Goal: Communication & Community: Answer question/provide support

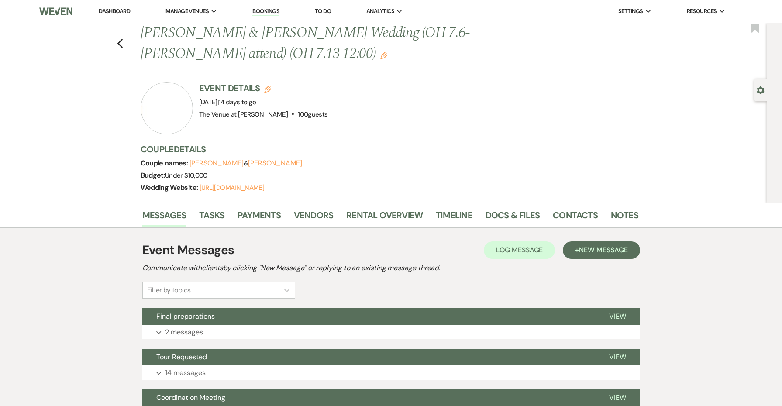
scroll to position [-2, 0]
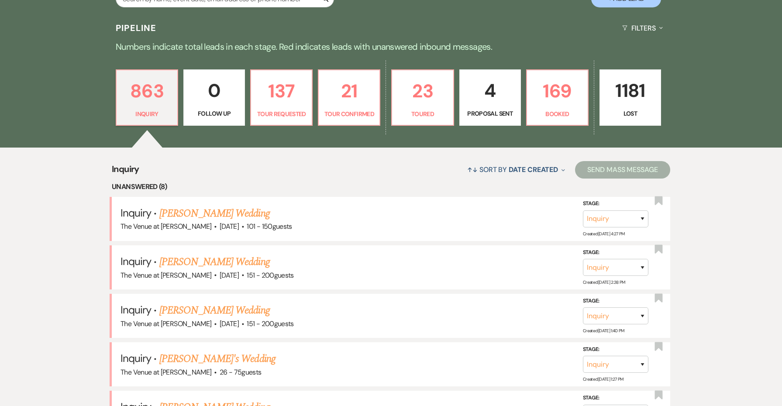
scroll to position [277, 0]
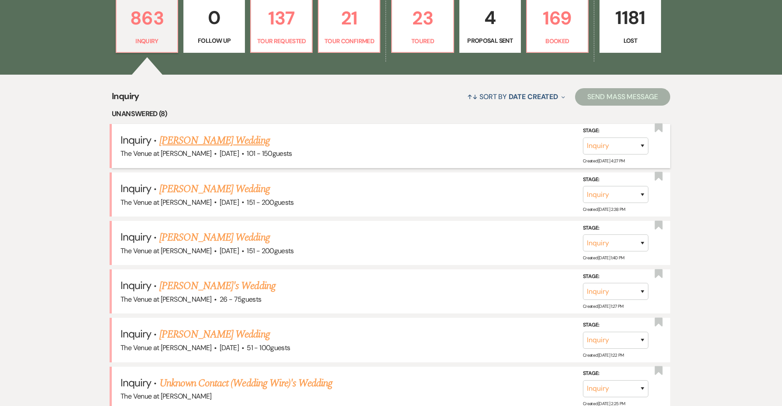
click at [244, 154] on span "·" at bounding box center [242, 154] width 3 height 0
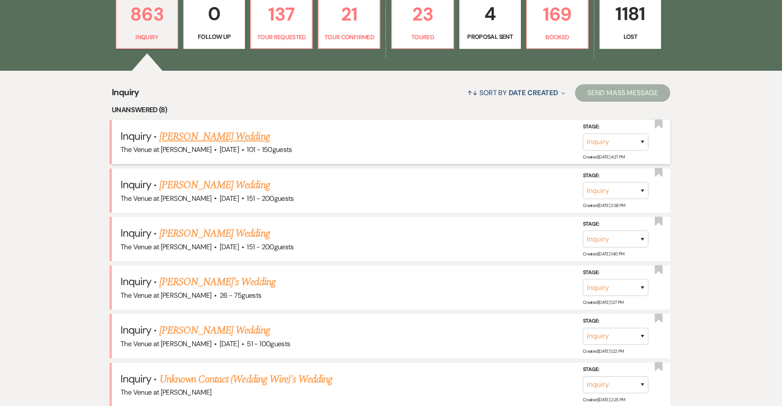
scroll to position [283, 0]
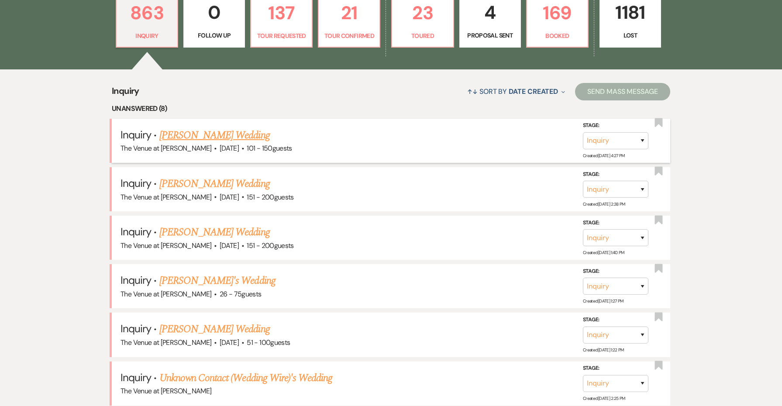
click at [245, 132] on link "[PERSON_NAME] Wedding" at bounding box center [214, 135] width 110 height 16
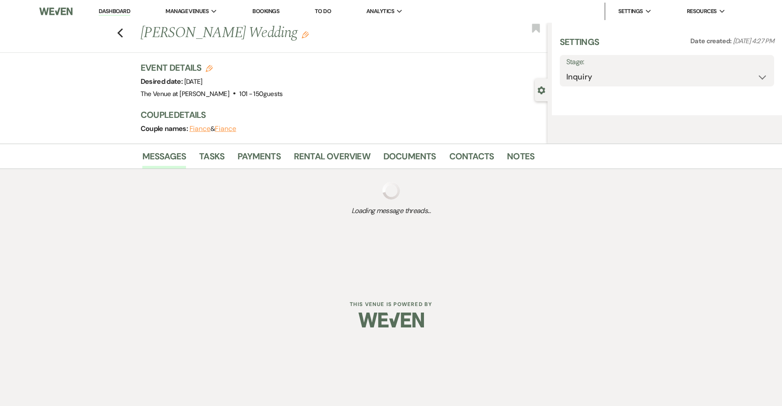
select select "2"
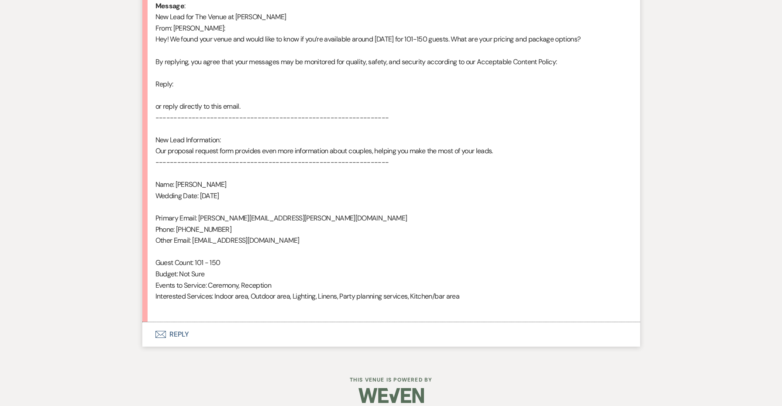
click at [176, 327] on button "Envelope Reply" at bounding box center [391, 334] width 498 height 24
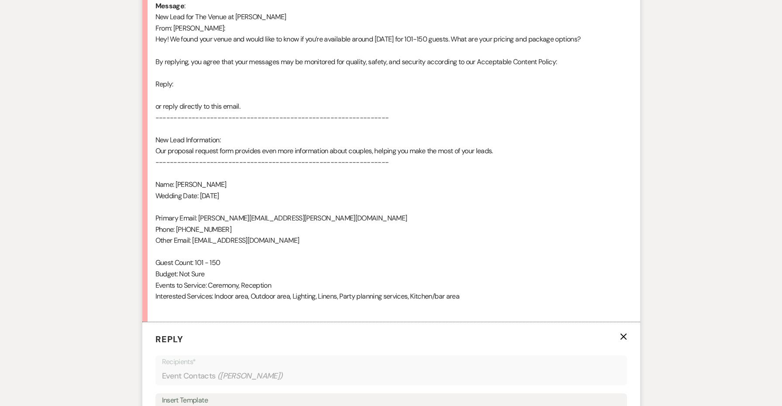
scroll to position [631, 0]
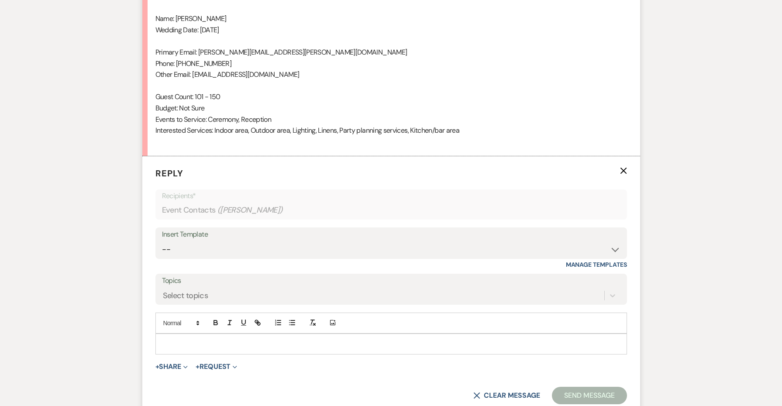
click at [173, 248] on div "Insert Template -- Weven Planning Portal Introduction: Booked Events (TVaCB) To…" at bounding box center [391, 242] width 472 height 31
select select "4438"
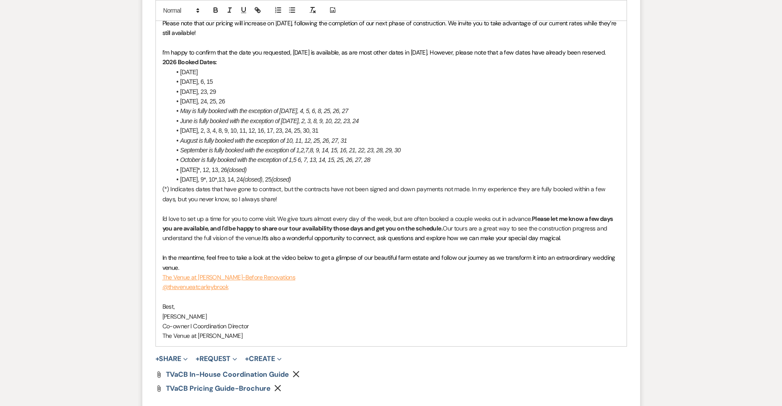
scroll to position [1117, 0]
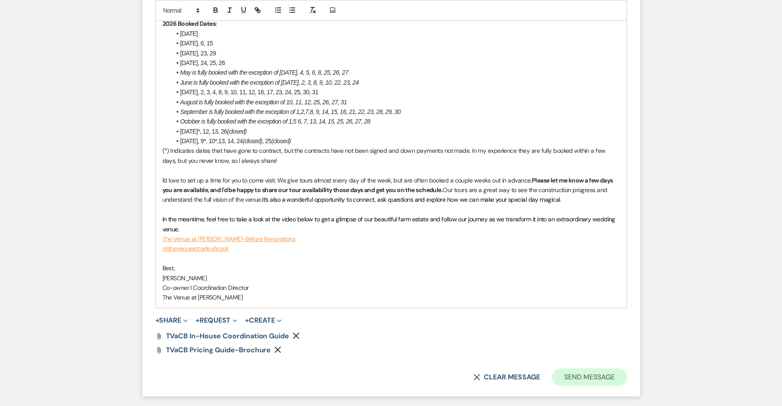
click at [586, 369] on button "Send Message" at bounding box center [589, 377] width 75 height 17
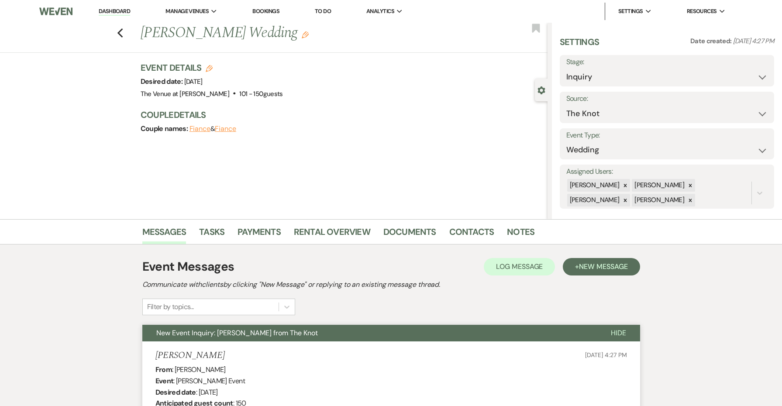
scroll to position [0, 0]
click at [117, 35] on icon "Previous" at bounding box center [120, 33] width 7 height 10
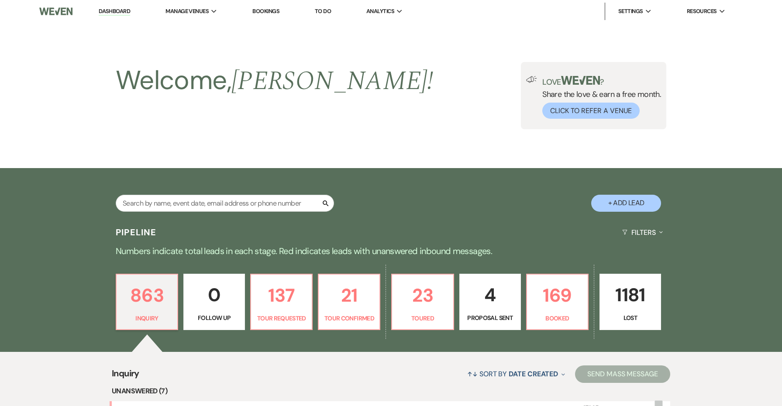
scroll to position [283, 0]
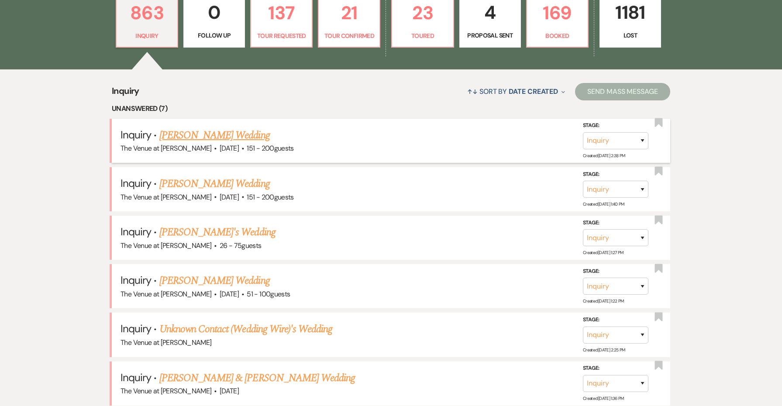
click at [207, 137] on link "[PERSON_NAME] Wedding" at bounding box center [214, 135] width 110 height 16
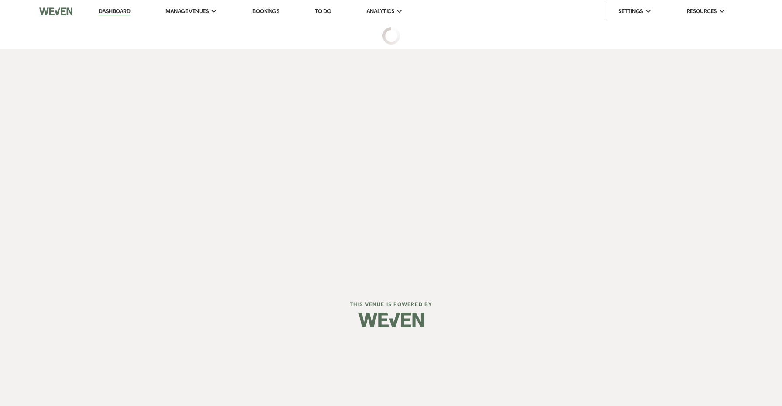
select select "2"
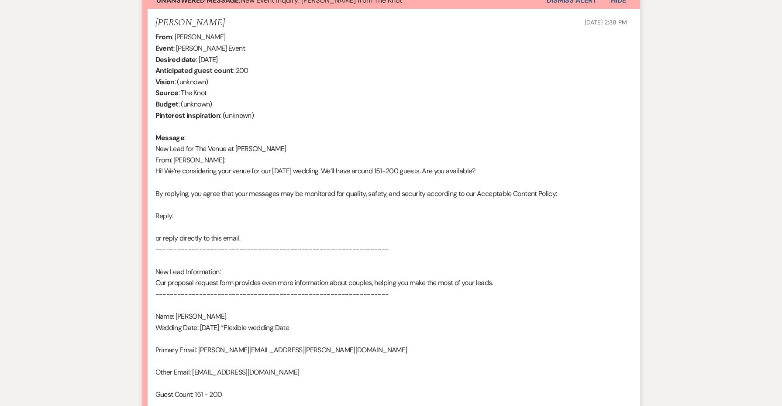
scroll to position [394, 0]
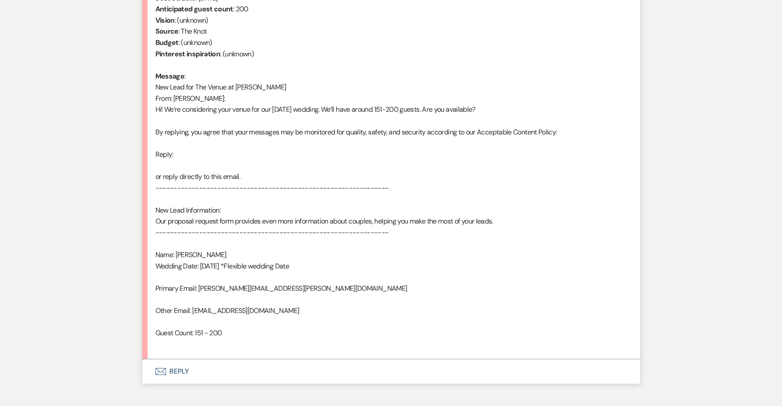
click at [179, 362] on button "Envelope Reply" at bounding box center [391, 371] width 498 height 24
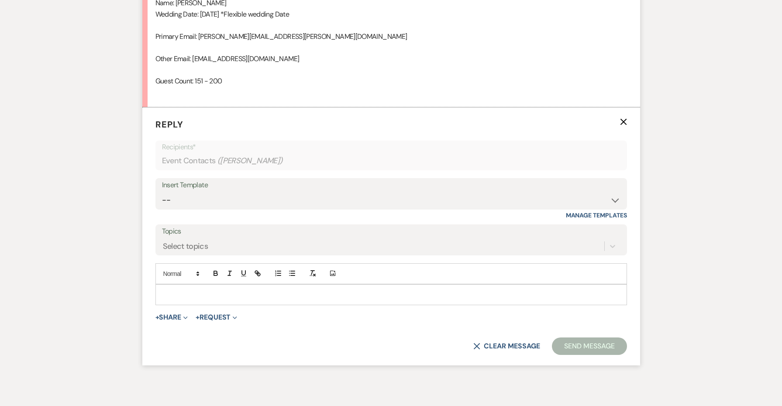
scroll to position [670, 0]
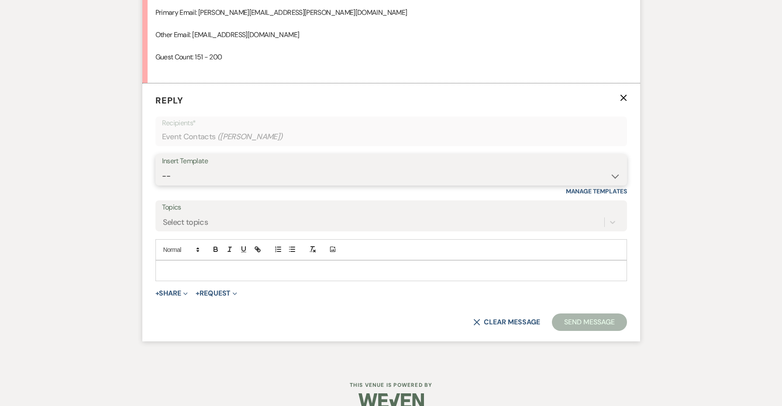
select select "4439"
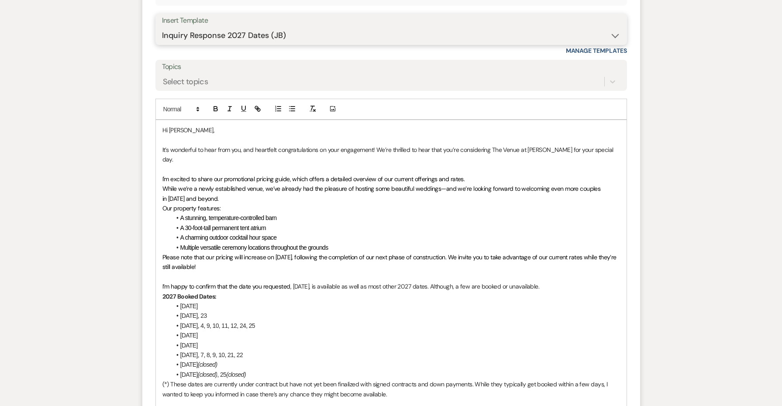
scroll to position [813, 0]
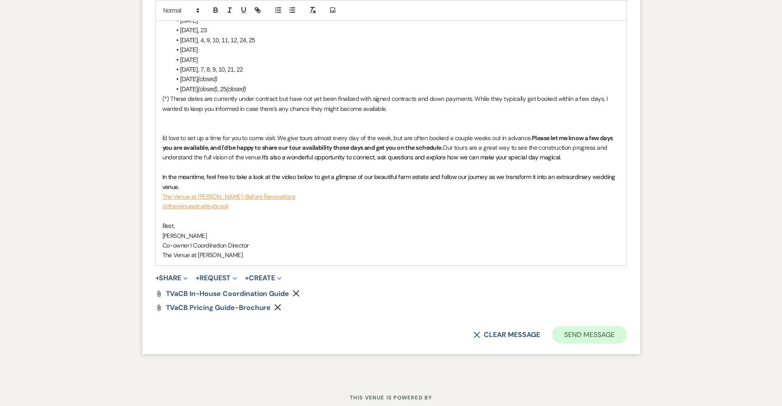
click at [575, 326] on button "Send Message" at bounding box center [589, 334] width 75 height 17
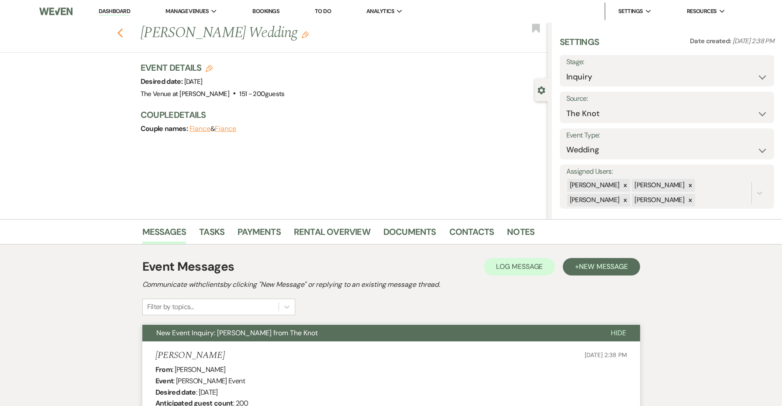
scroll to position [0, 0]
click at [120, 31] on use "button" at bounding box center [120, 33] width 6 height 10
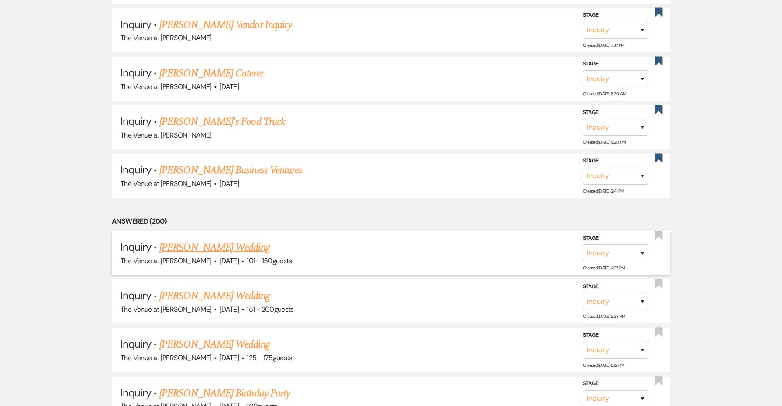
scroll to position [1056, 0]
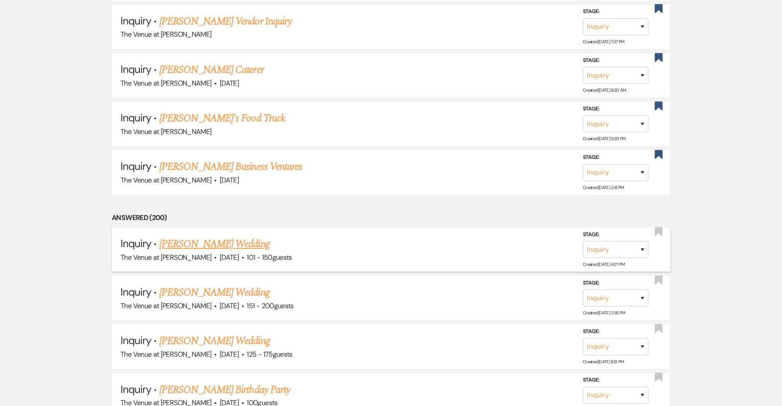
click at [203, 236] on link "[PERSON_NAME] Wedding" at bounding box center [214, 244] width 110 height 16
select select "2"
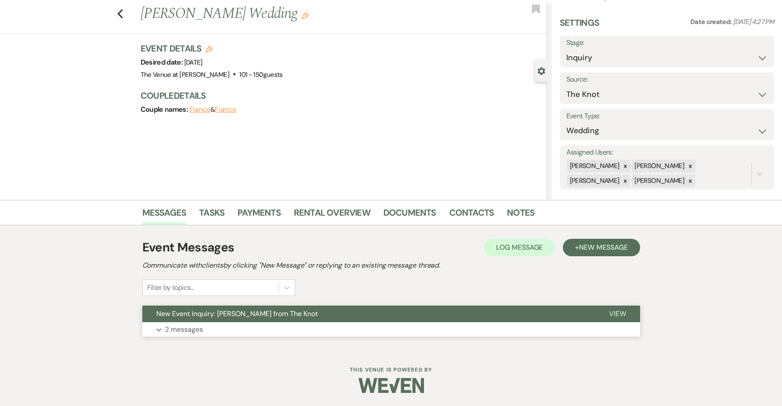
click at [299, 316] on span "New Event Inquiry: [PERSON_NAME] from The Knot" at bounding box center [237, 313] width 162 height 9
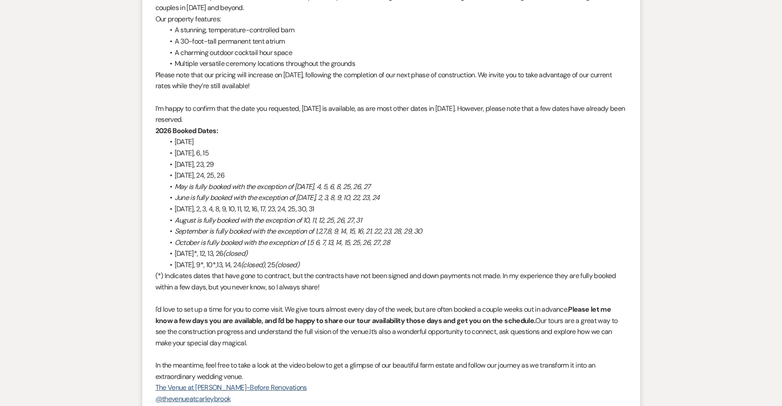
scroll to position [931, 0]
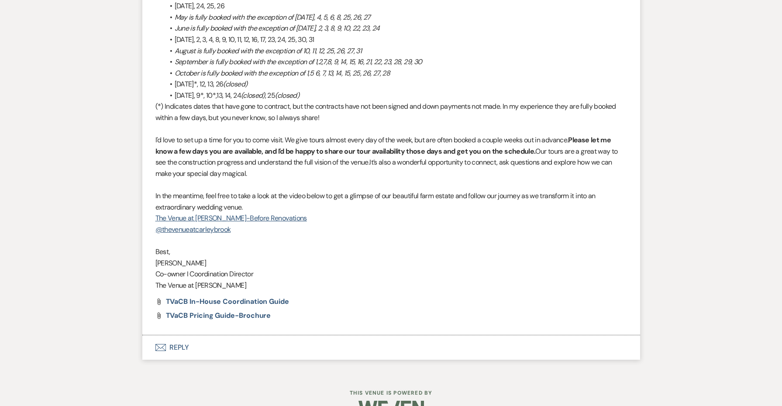
click at [171, 335] on button "Envelope Reply" at bounding box center [391, 347] width 498 height 24
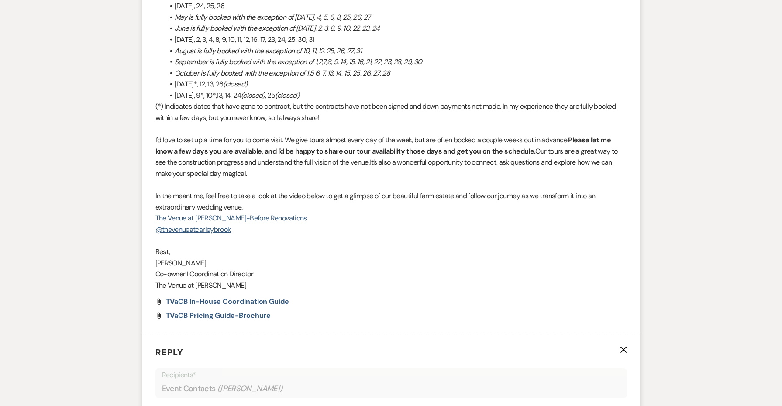
scroll to position [1302, 0]
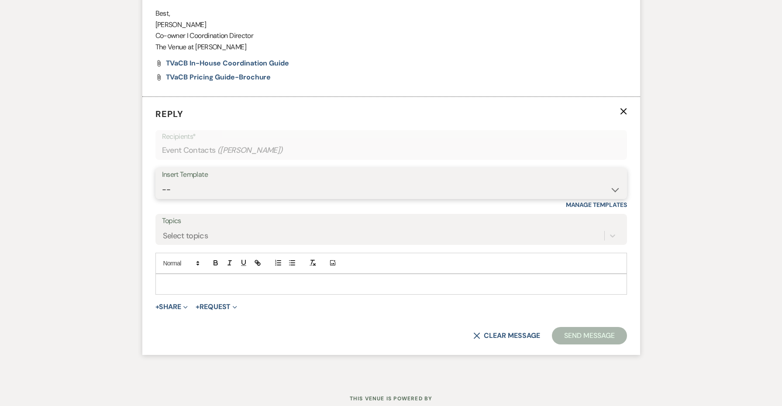
select select "4690"
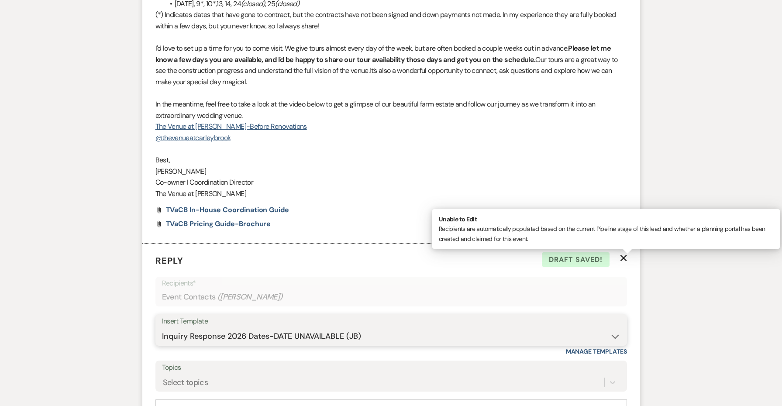
scroll to position [1440, 0]
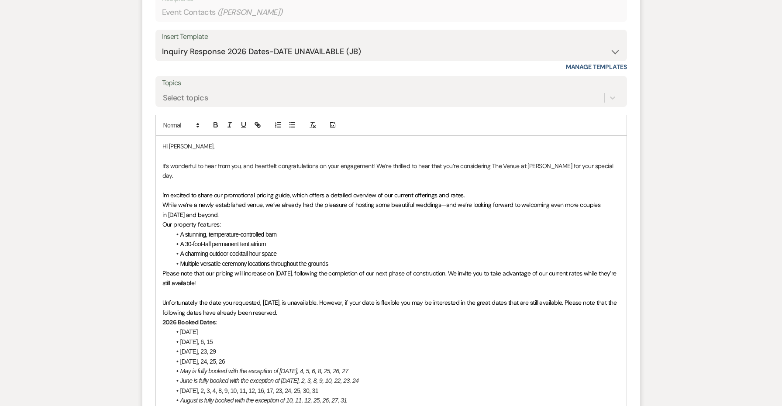
click at [258, 141] on p "Hi [PERSON_NAME]," at bounding box center [391, 146] width 458 height 10
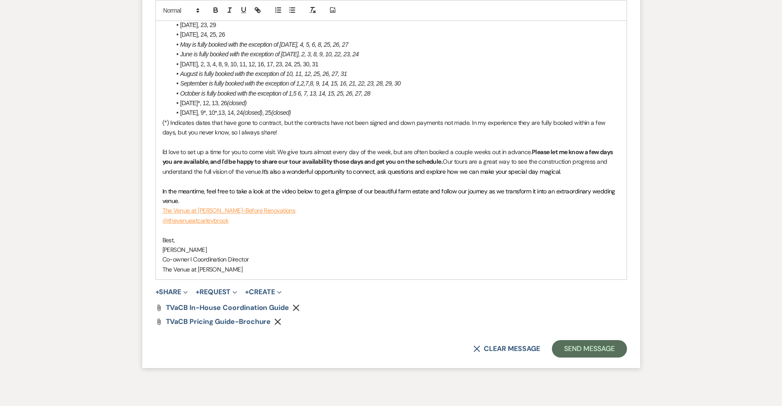
scroll to position [1785, 0]
click at [579, 341] on button "Send Message" at bounding box center [589, 349] width 75 height 17
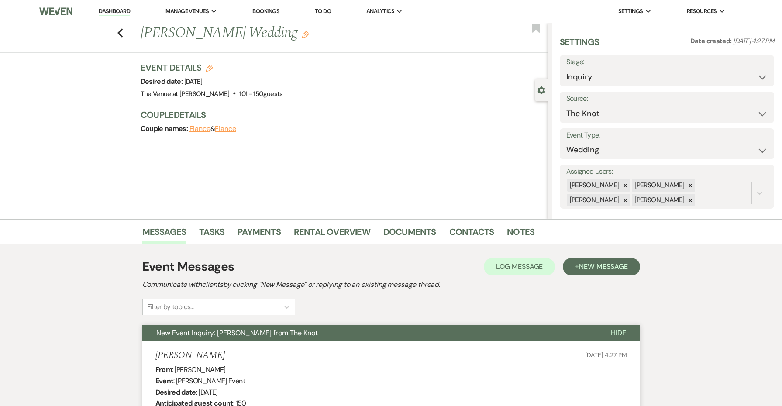
scroll to position [0, 0]
click at [121, 31] on icon "Previous" at bounding box center [120, 33] width 7 height 10
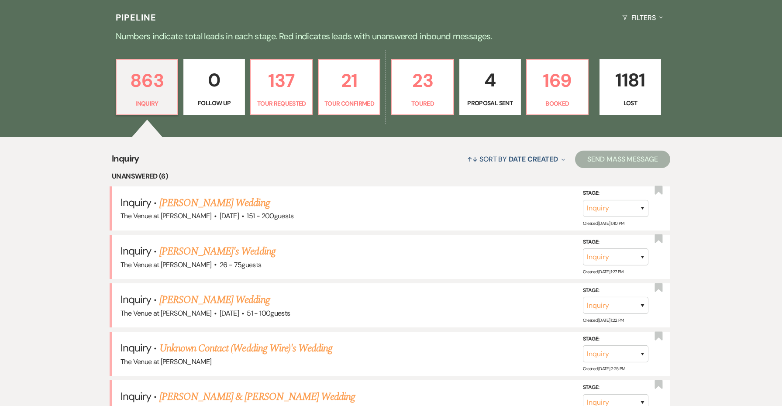
scroll to position [283, 0]
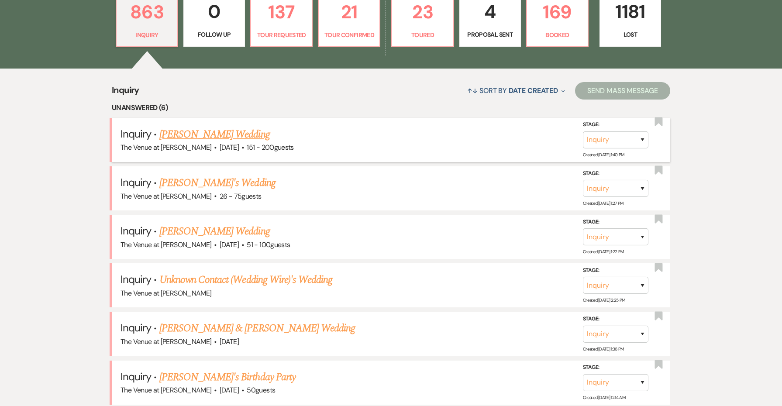
click at [199, 130] on link "[PERSON_NAME] Wedding" at bounding box center [214, 135] width 110 height 16
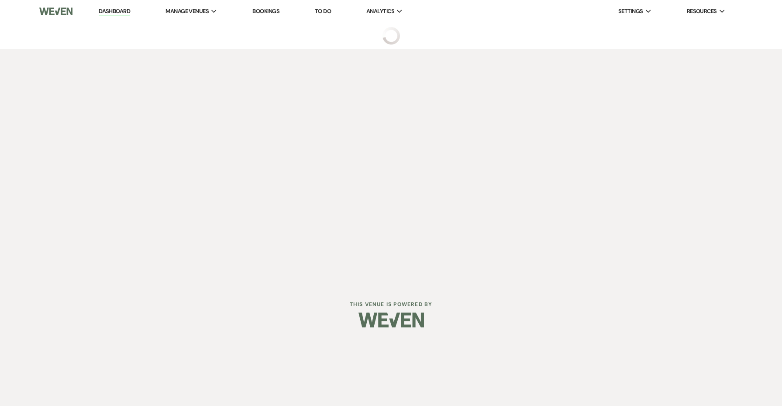
select select "2"
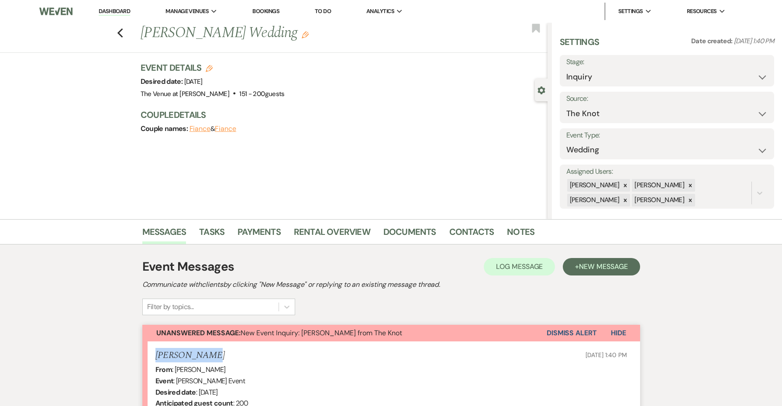
drag, startPoint x: 223, startPoint y: 351, endPoint x: 145, endPoint y: 350, distance: 78.2
copy h5 "[PERSON_NAME]"
click at [123, 8] on link "Dashboard" at bounding box center [114, 11] width 31 height 8
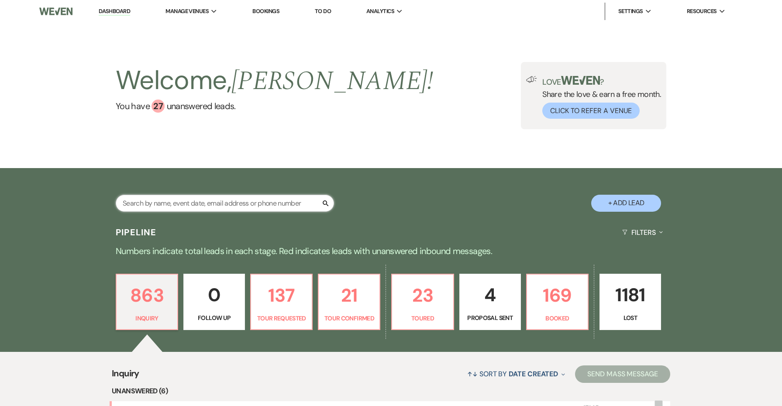
click at [273, 202] on input "text" at bounding box center [225, 203] width 218 height 17
paste input "[PERSON_NAME]"
type input "[PERSON_NAME]"
select select "8"
select select "6"
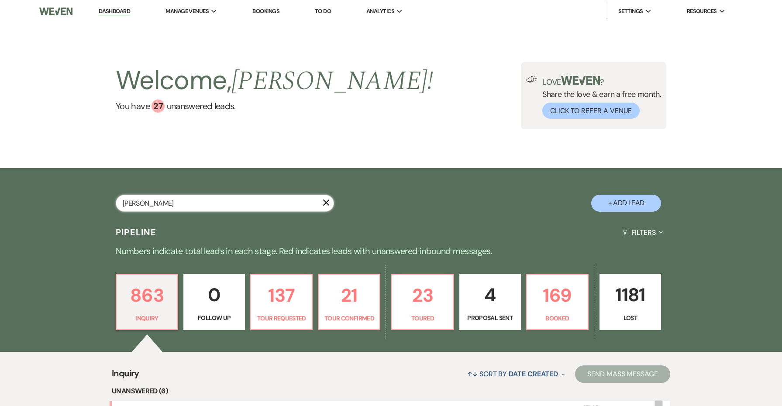
select select "8"
select select "5"
select select "8"
select select "5"
select select "8"
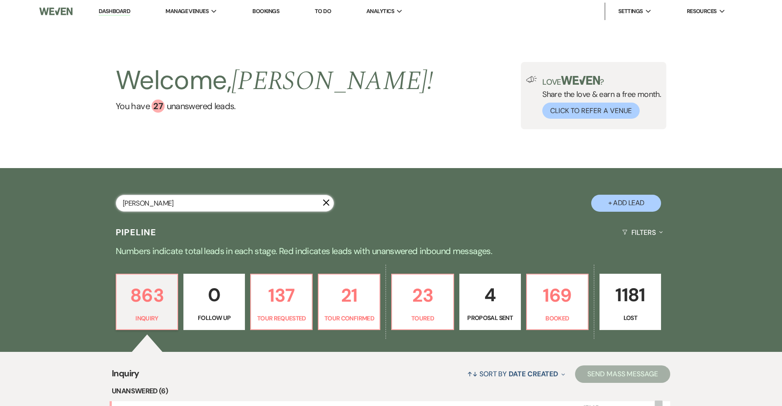
select select "5"
select select "8"
select select "5"
select select "8"
select select "5"
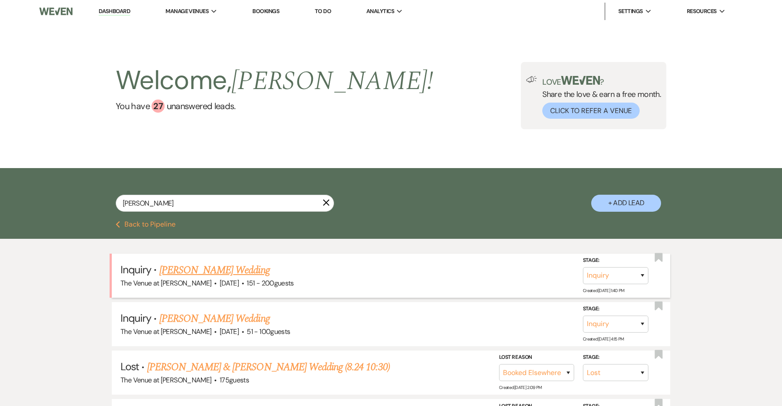
click at [245, 272] on link "[PERSON_NAME] Wedding" at bounding box center [214, 270] width 110 height 16
select select "2"
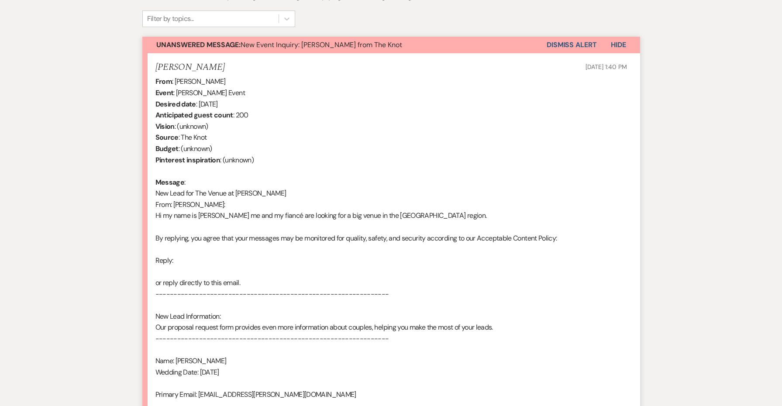
click at [435, 320] on div "From : [PERSON_NAME] Event : [PERSON_NAME] Event Desired date : [DATE] Anticipa…" at bounding box center [391, 266] width 472 height 380
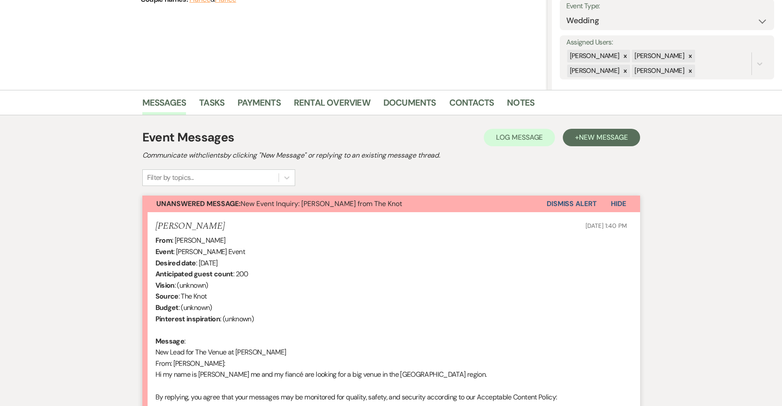
scroll to position [386, 0]
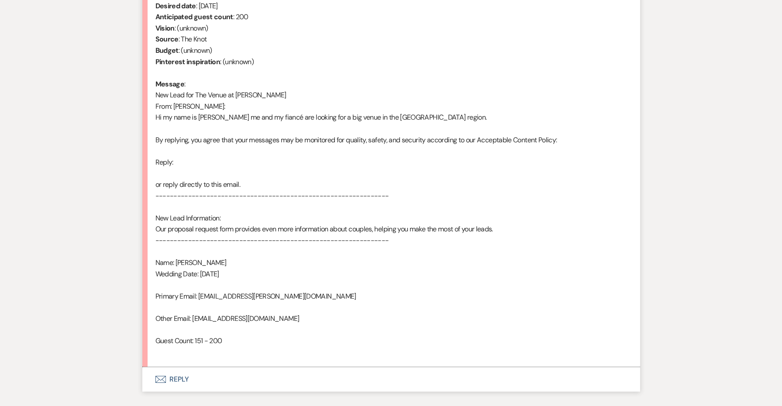
click at [182, 367] on button "Envelope Reply" at bounding box center [391, 379] width 498 height 24
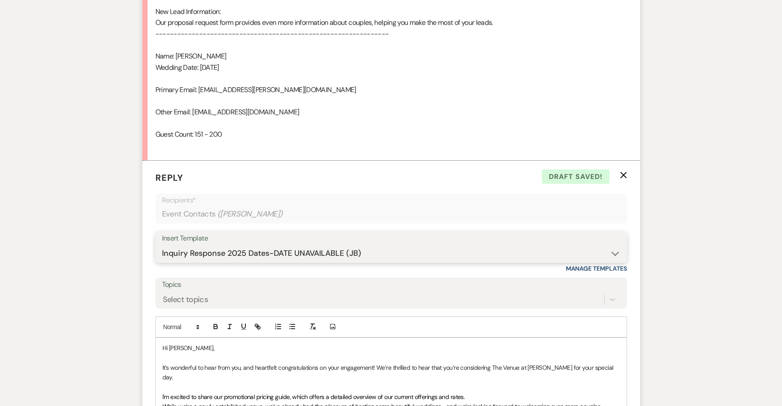
scroll to position [583, 0]
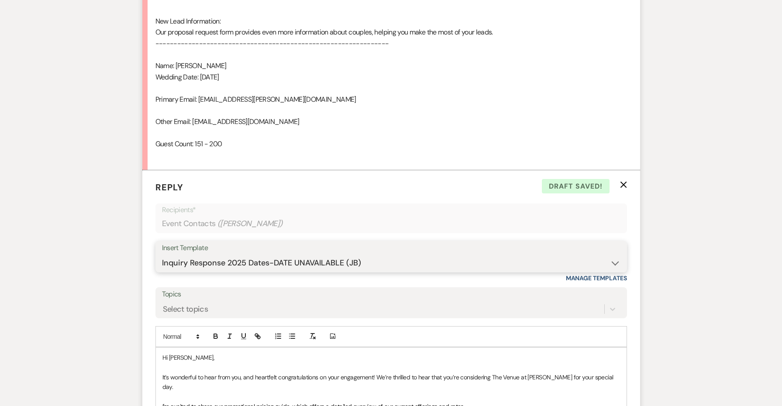
select select "4690"
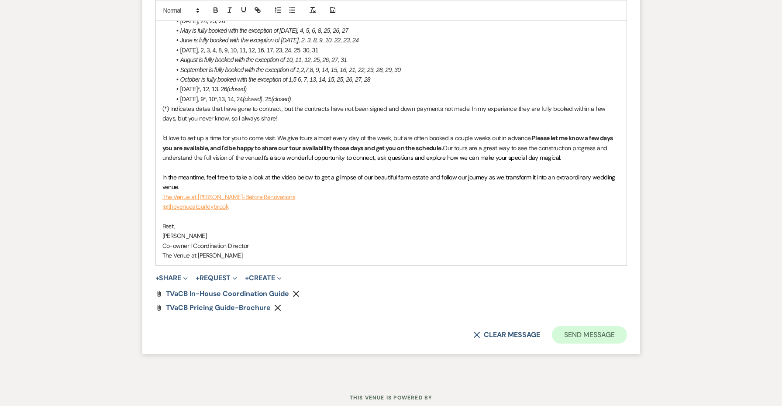
scroll to position [1135, 0]
click at [613, 327] on button "Send Message" at bounding box center [589, 335] width 75 height 17
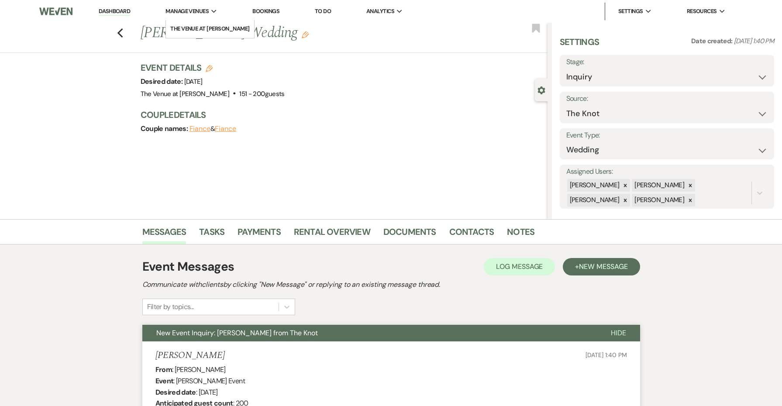
scroll to position [0, 0]
click at [120, 32] on use "button" at bounding box center [120, 33] width 6 height 10
select select "8"
select select "6"
select select "8"
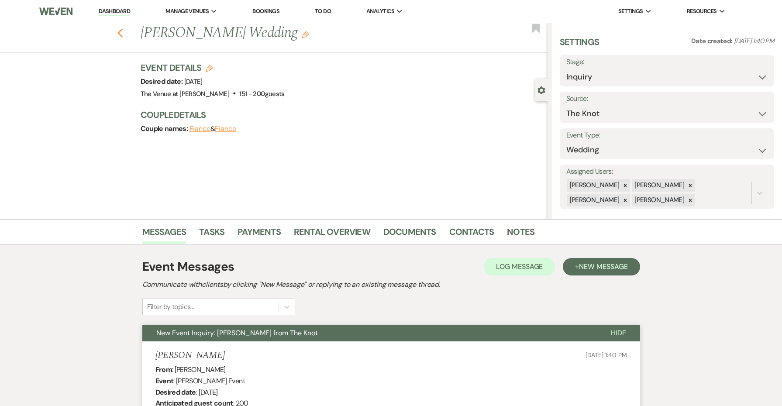
select select "5"
select select "8"
select select "5"
select select "8"
select select "5"
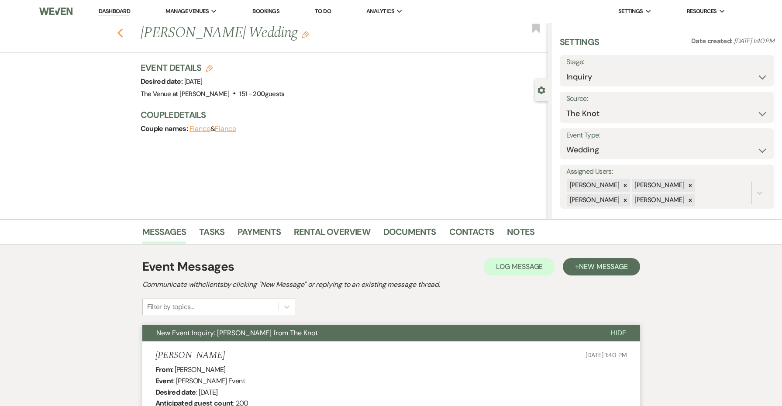
select select "8"
select select "5"
select select "8"
select select "5"
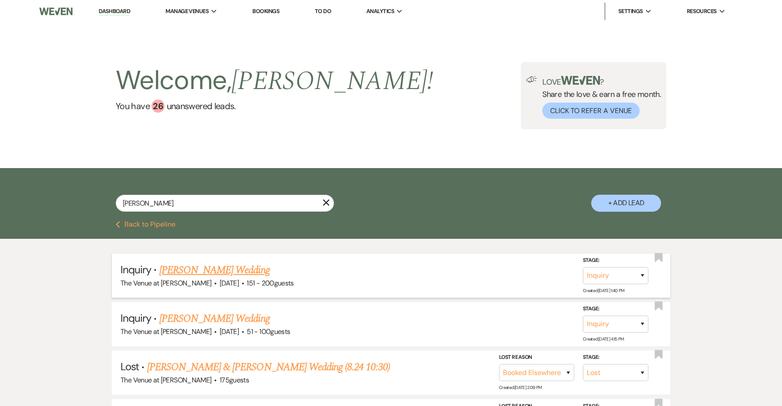
click at [190, 273] on link "[PERSON_NAME] Wedding" at bounding box center [214, 270] width 110 height 16
select select "2"
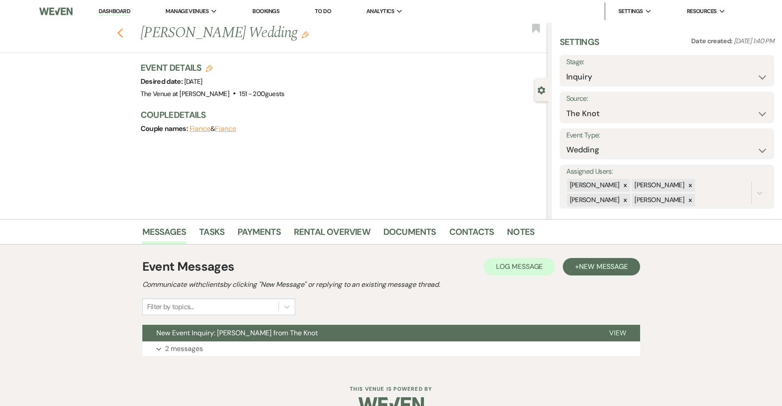
click at [120, 32] on use "button" at bounding box center [120, 33] width 6 height 10
select select "8"
select select "6"
select select "8"
select select "5"
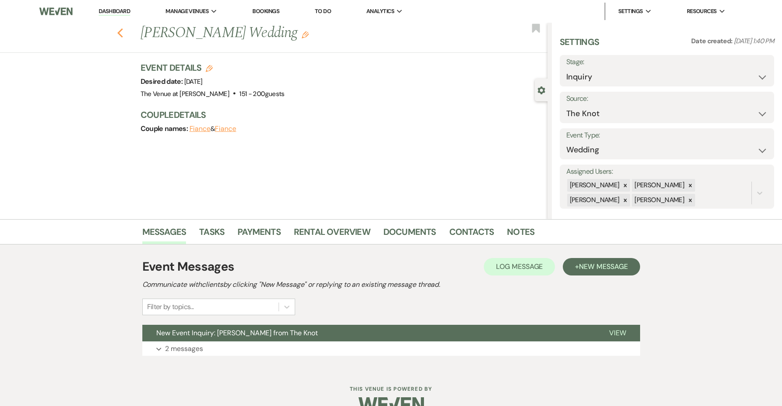
select select "8"
select select "5"
select select "8"
select select "5"
select select "8"
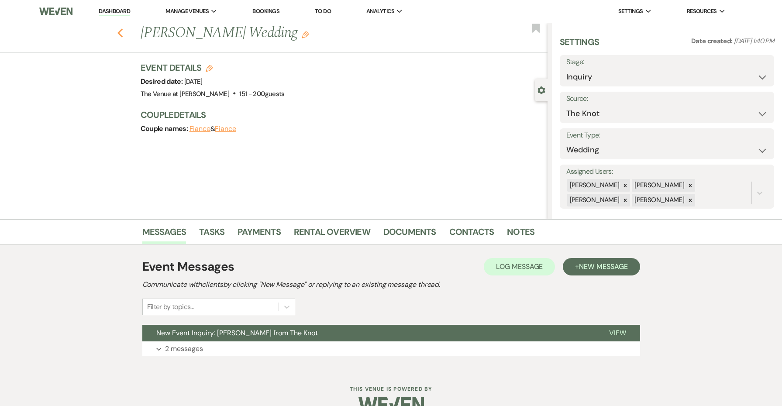
select select "5"
select select "8"
select select "5"
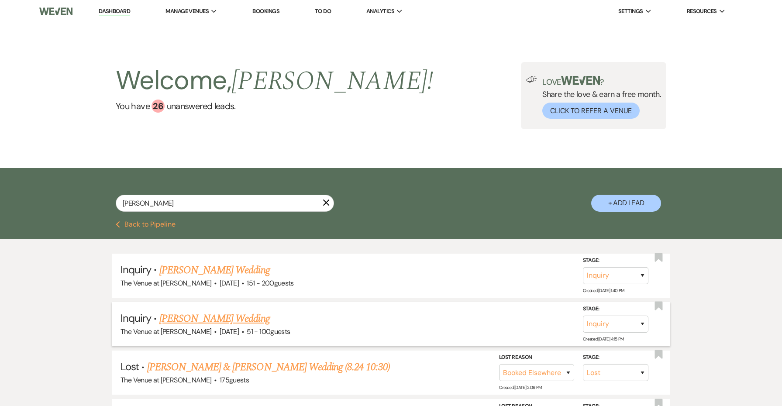
click at [186, 319] on link "[PERSON_NAME] Wedding" at bounding box center [214, 319] width 110 height 16
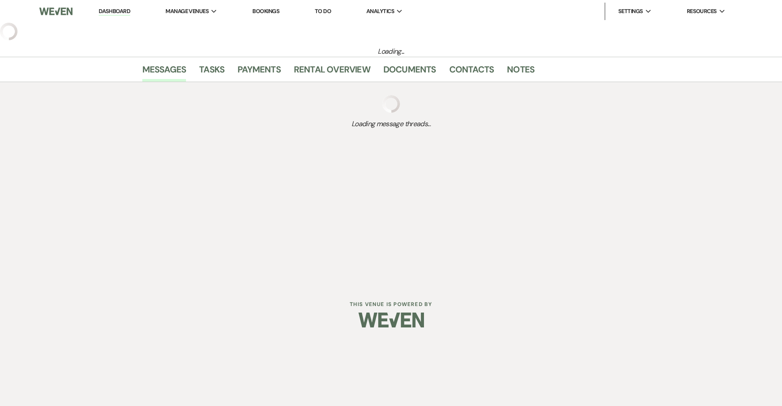
select select "2"
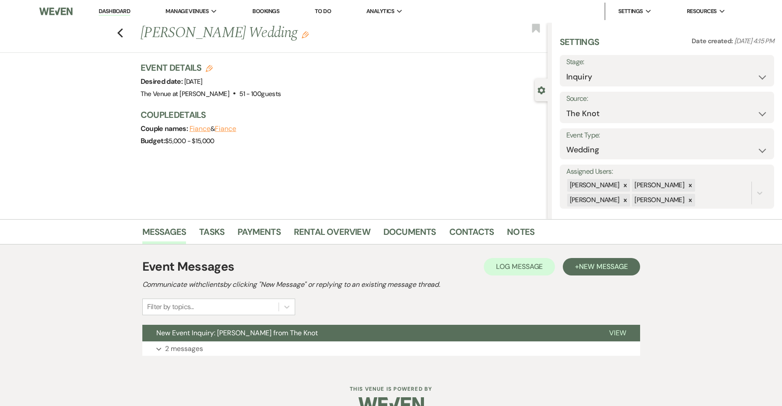
click at [124, 12] on link "Dashboard" at bounding box center [114, 11] width 31 height 8
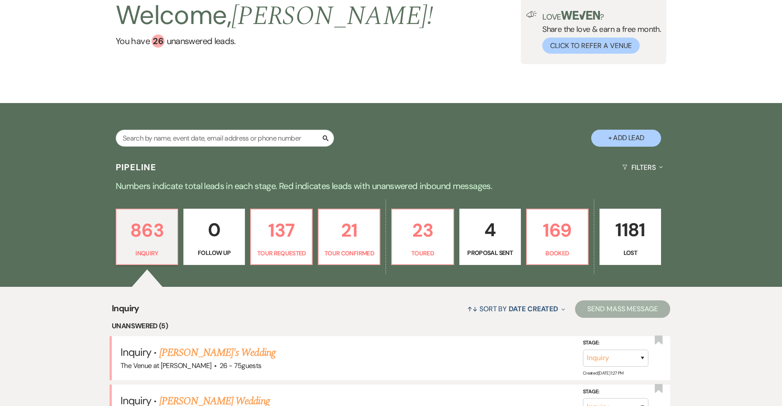
scroll to position [181, 0]
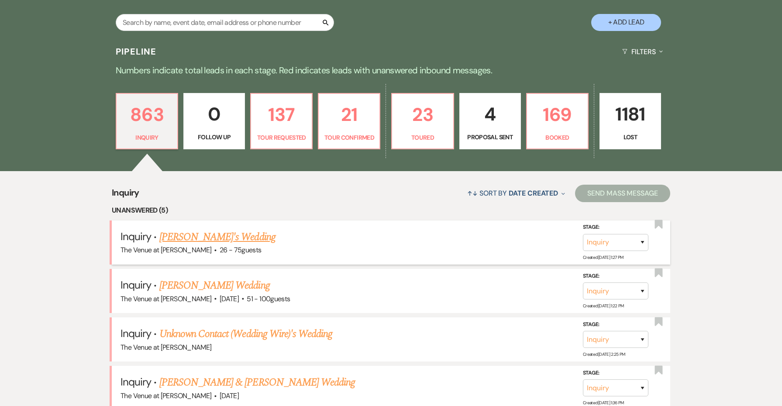
click at [198, 236] on link "[PERSON_NAME]'s Wedding" at bounding box center [217, 237] width 116 height 16
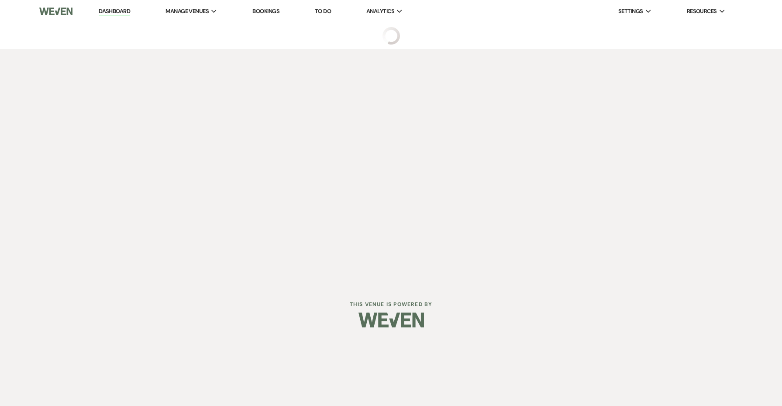
select select "4"
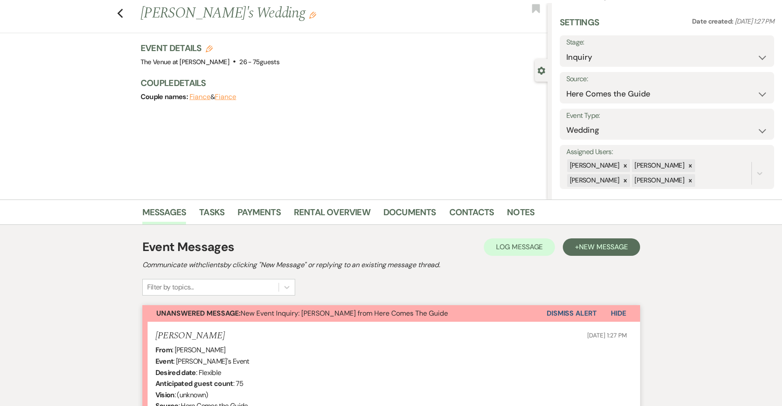
scroll to position [36, 0]
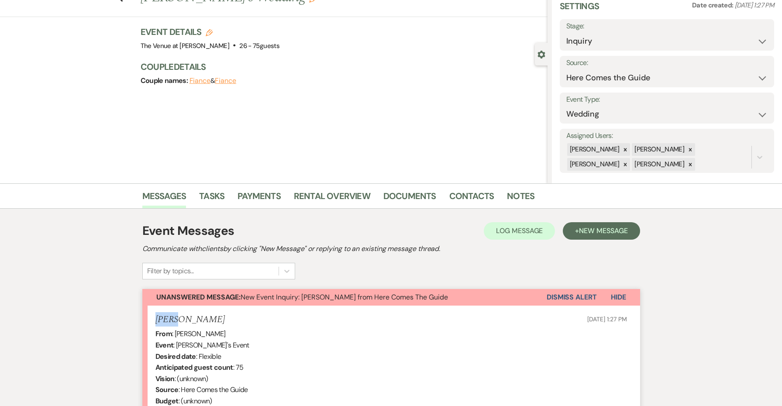
drag, startPoint x: 190, startPoint y: 322, endPoint x: 145, endPoint y: 314, distance: 45.0
copy h5 "[PERSON_NAME]"
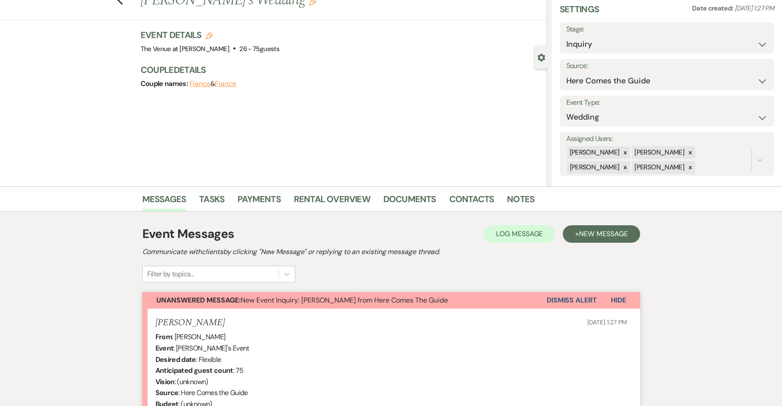
click at [211, 40] on h3 "Event Details Edit" at bounding box center [210, 35] width 139 height 12
click at [208, 35] on icon "Edit" at bounding box center [209, 35] width 7 height 7
select select "762"
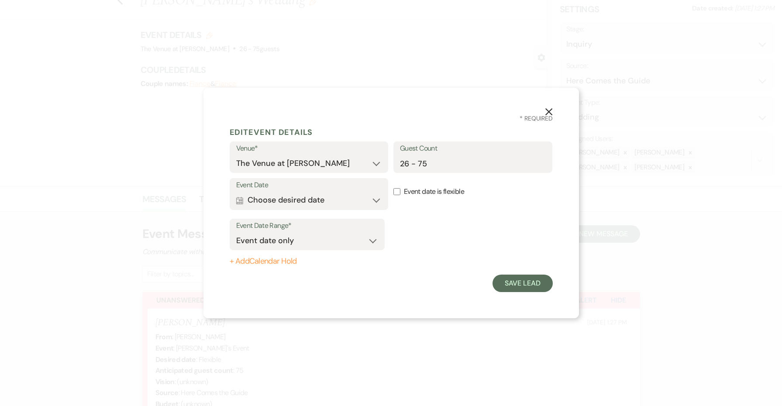
click at [306, 199] on button "Calendar Choose desired date Expand" at bounding box center [309, 200] width 146 height 17
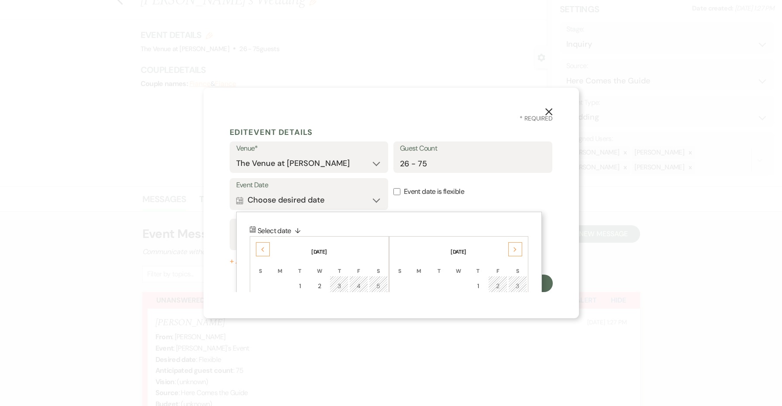
scroll to position [5, 0]
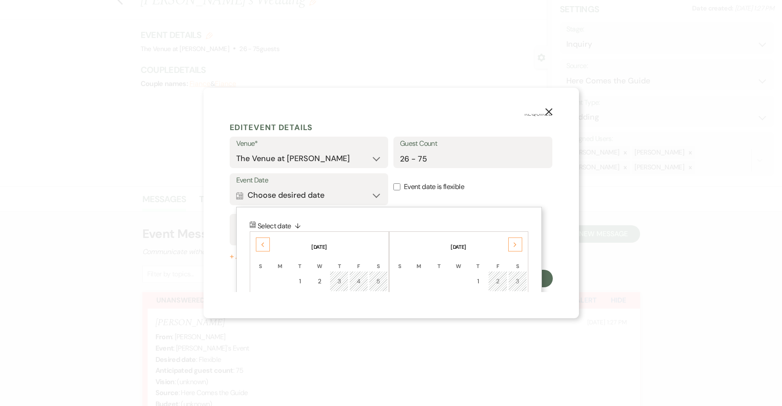
click at [513, 247] on icon "Next" at bounding box center [515, 244] width 4 height 5
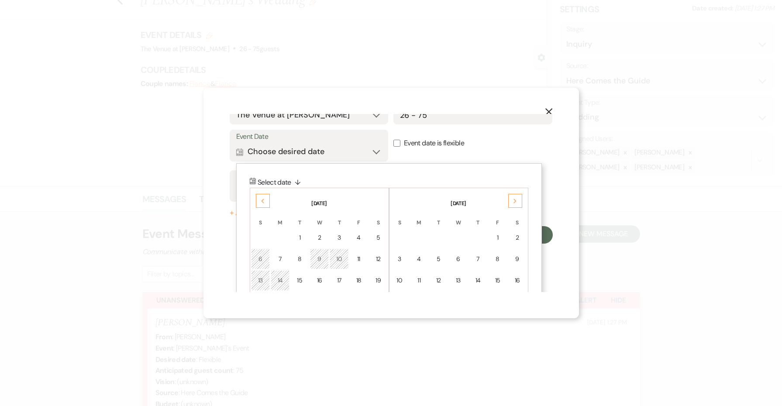
scroll to position [58, 0]
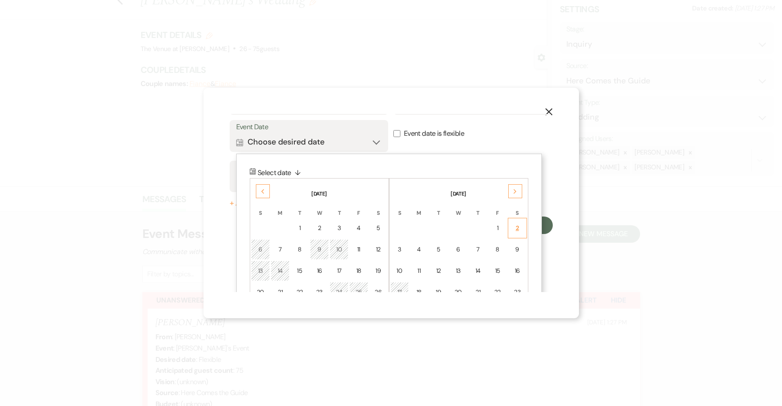
click at [513, 229] on div "2" at bounding box center [517, 228] width 8 height 9
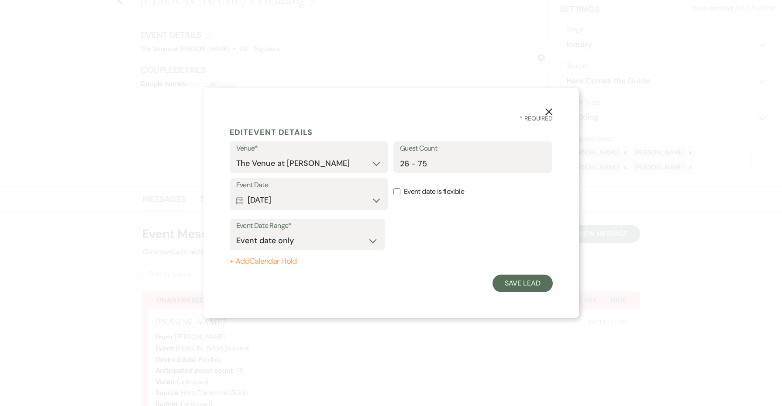
scroll to position [0, 0]
click at [520, 289] on button "Save Lead" at bounding box center [523, 283] width 60 height 17
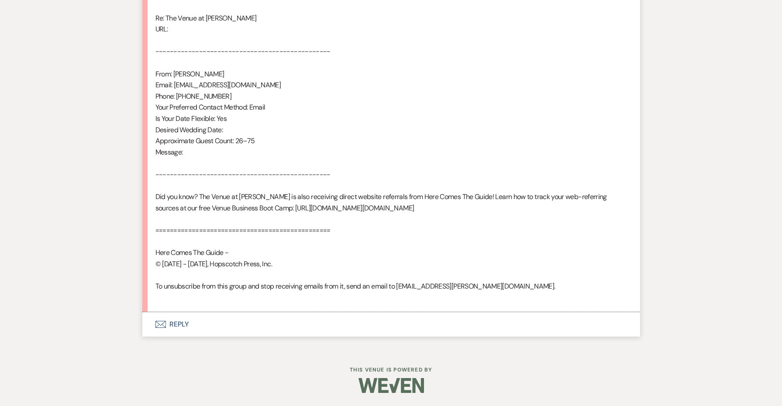
scroll to position [508, 0]
click at [178, 330] on button "Envelope Reply" at bounding box center [391, 324] width 498 height 24
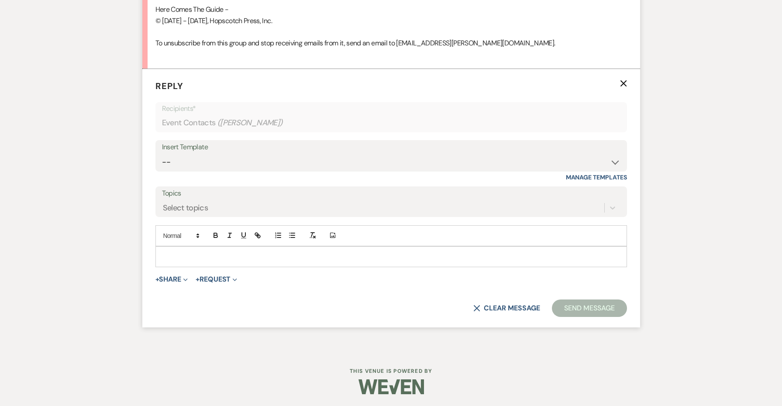
scroll to position [751, 0]
select select "4439"
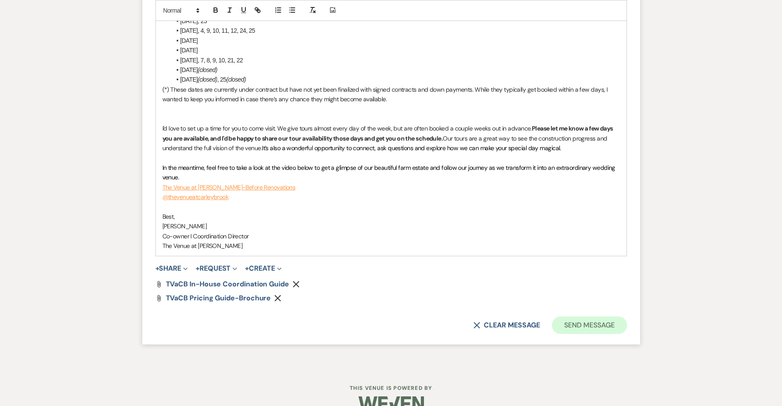
click at [562, 317] on button "Send Message" at bounding box center [589, 325] width 75 height 17
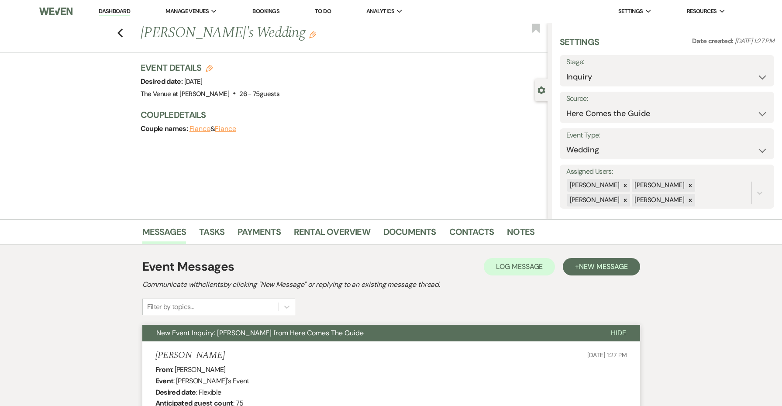
scroll to position [0, 0]
click at [119, 31] on icon "Previous" at bounding box center [120, 33] width 7 height 10
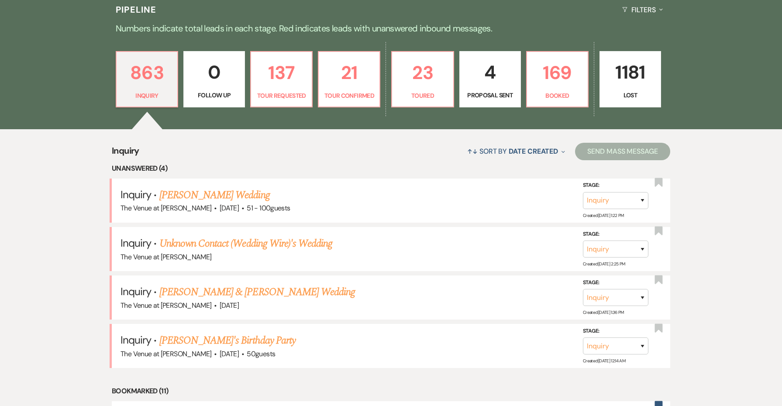
scroll to position [229, 0]
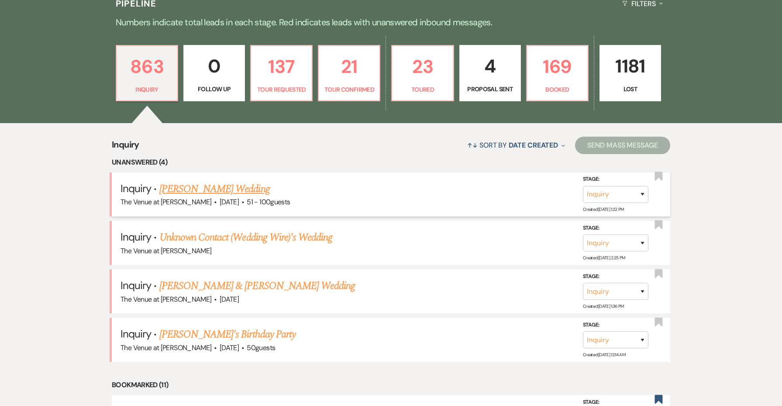
click at [196, 189] on link "[PERSON_NAME] Wedding" at bounding box center [214, 189] width 110 height 16
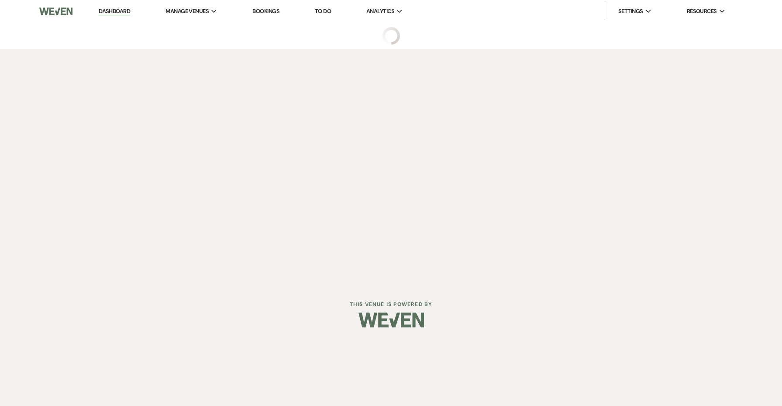
select select "2"
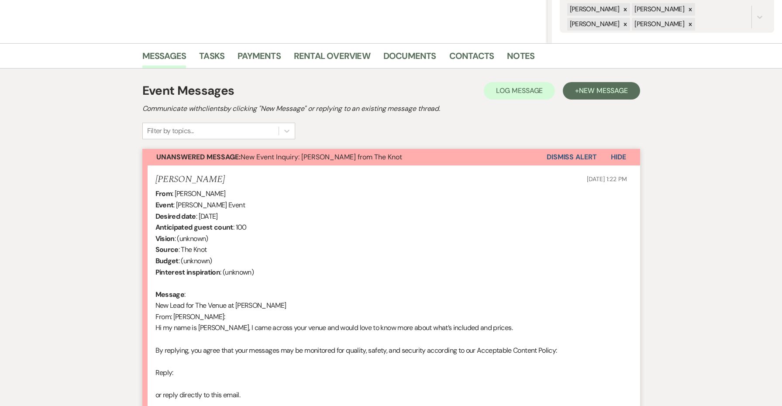
scroll to position [240, 0]
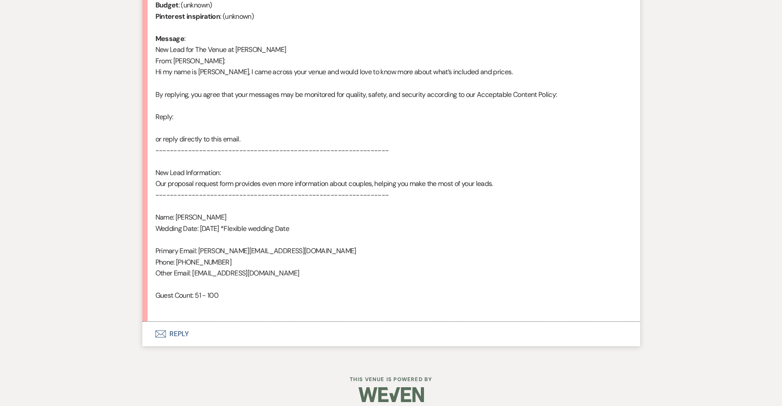
click at [168, 327] on button "Envelope Reply" at bounding box center [391, 334] width 498 height 24
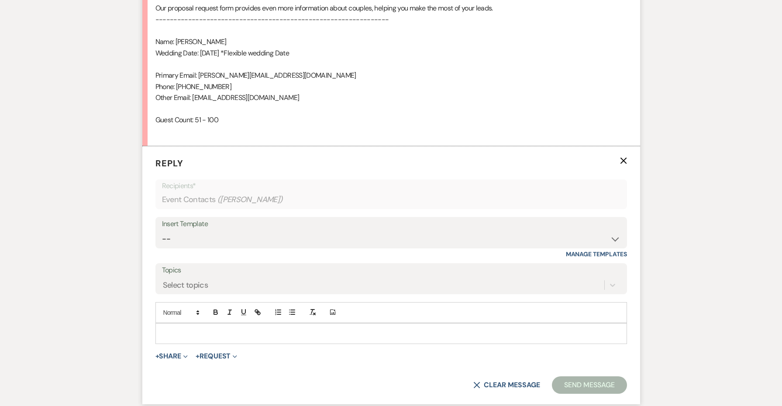
scroll to position [670, 0]
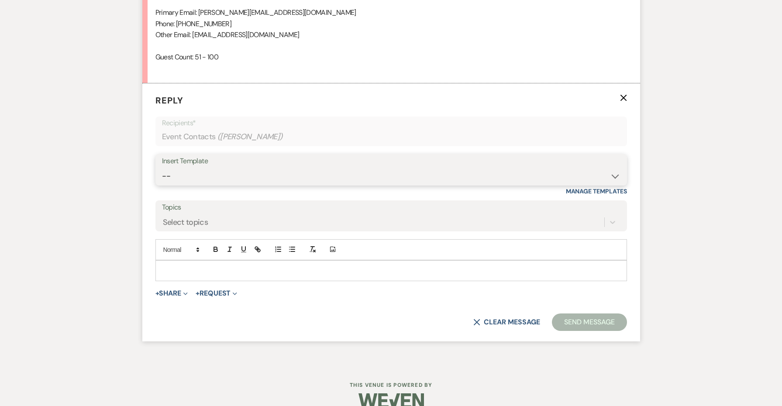
select select "4439"
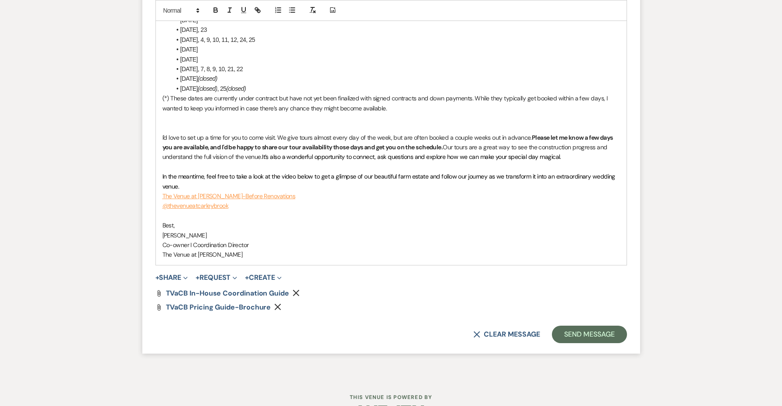
scroll to position [1096, 0]
click at [593, 326] on button "Send Message" at bounding box center [589, 334] width 75 height 17
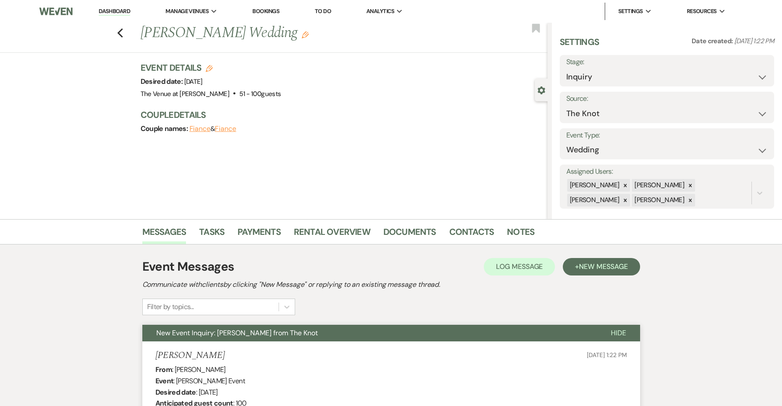
scroll to position [0, 0]
click at [119, 31] on icon "Previous" at bounding box center [120, 33] width 7 height 10
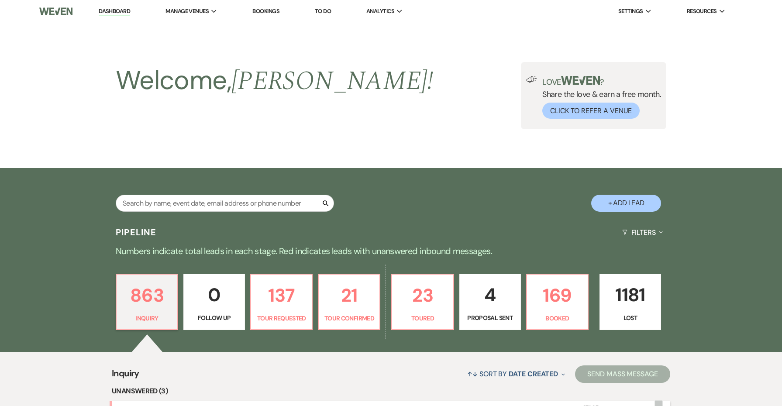
scroll to position [229, 0]
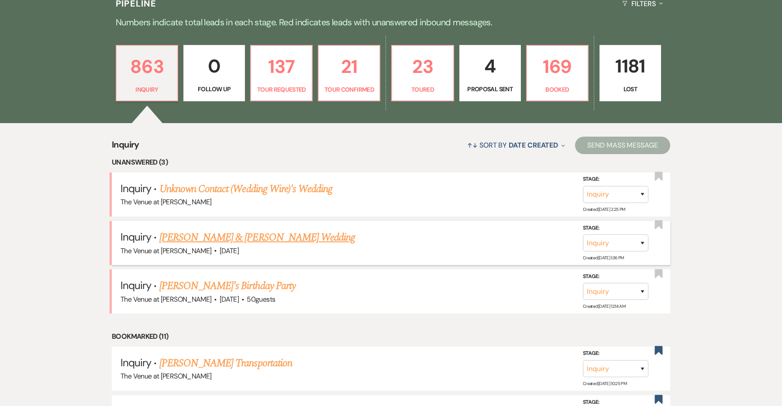
click at [210, 232] on link "[PERSON_NAME] & [PERSON_NAME] Wedding" at bounding box center [257, 238] width 196 height 16
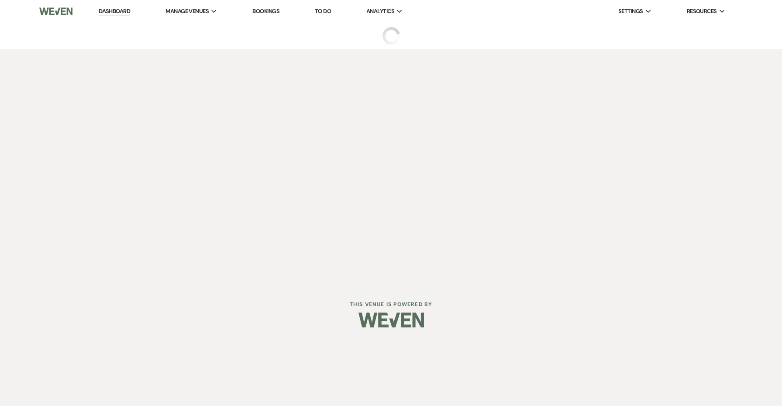
select select "5"
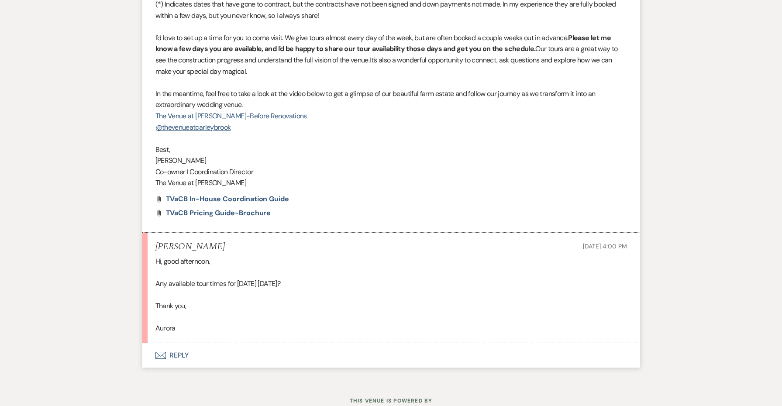
scroll to position [1475, 0]
click at [169, 297] on div "Hi, good afternoon, Any available tour times for [DATE] [DATE]? Thank you, [PER…" at bounding box center [391, 295] width 472 height 78
copy div "Aurora"
click at [181, 344] on button "Envelope Reply" at bounding box center [391, 356] width 498 height 24
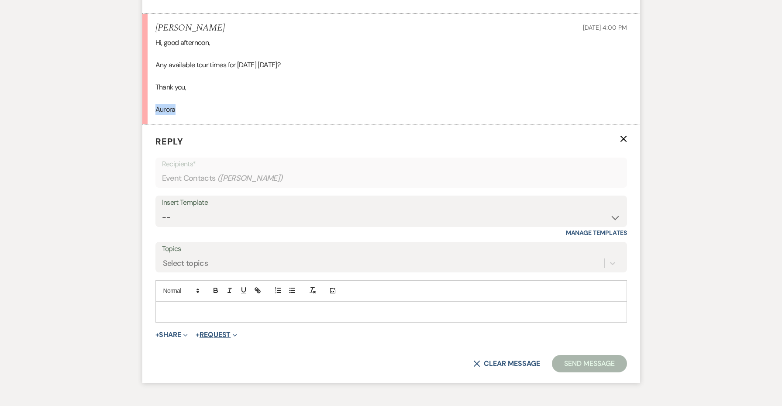
scroll to position [1715, 0]
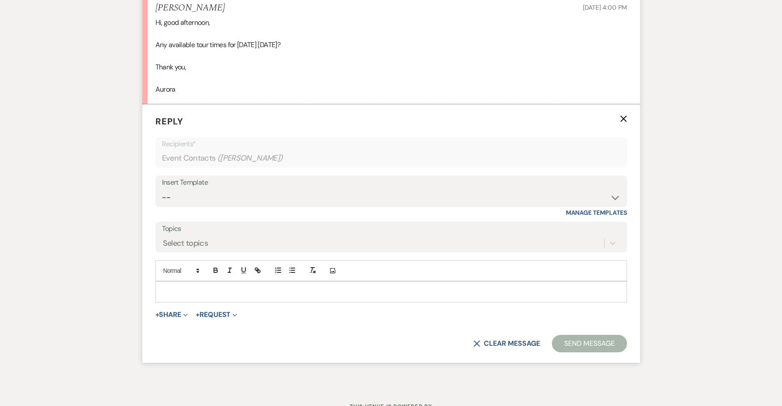
click at [211, 287] on p at bounding box center [391, 292] width 458 height 10
select select "4745"
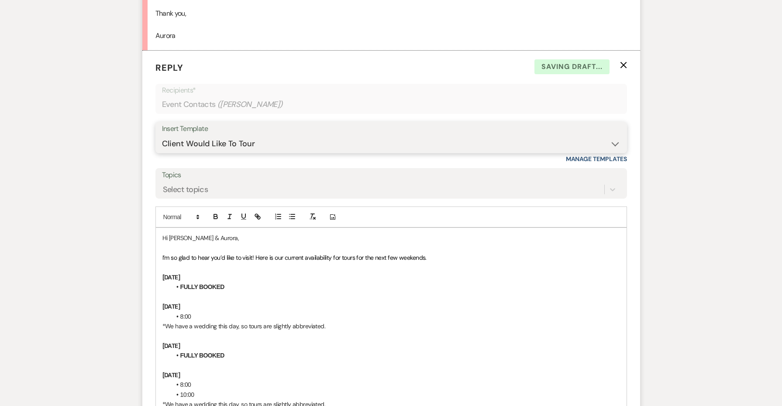
scroll to position [1775, 0]
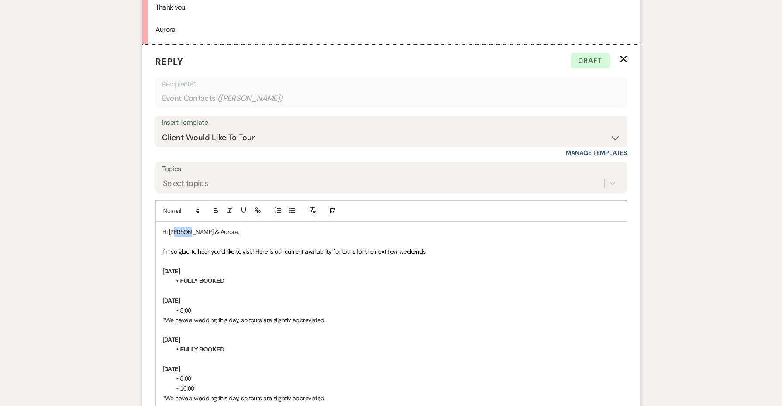
drag, startPoint x: 192, startPoint y: 201, endPoint x: 175, endPoint y: 199, distance: 17.2
click at [175, 227] on p "Hi [PERSON_NAME] & Aurora," at bounding box center [391, 232] width 458 height 10
click at [175, 227] on p "Hi Ja\\\mes & Aurora," at bounding box center [391, 232] width 458 height 10
click at [176, 227] on p "Hi Ja\\\mes & Aurora," at bounding box center [391, 232] width 458 height 10
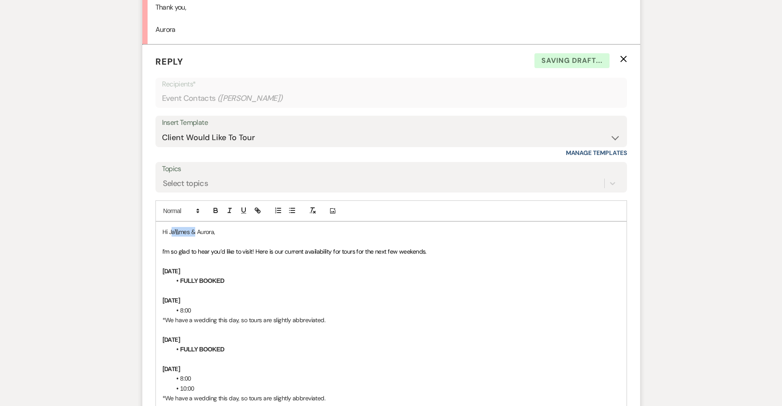
drag, startPoint x: 196, startPoint y: 201, endPoint x: 171, endPoint y: 202, distance: 24.9
click at [171, 227] on p "Hi Ja\\\mes & Aurora," at bounding box center [391, 232] width 458 height 10
click at [255, 266] on p "[DATE]" at bounding box center [391, 271] width 458 height 10
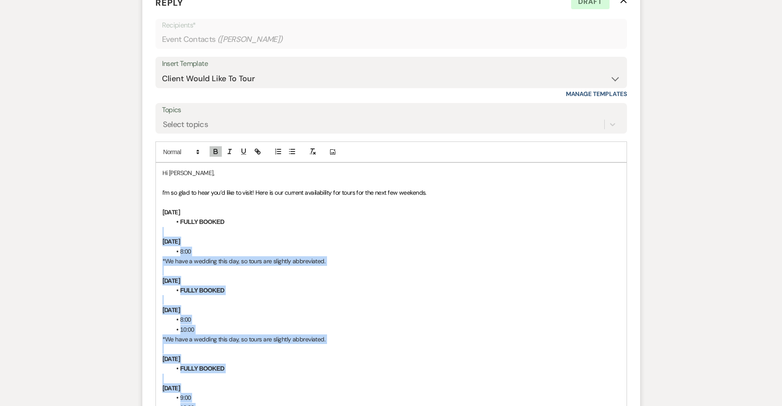
scroll to position [1795, 0]
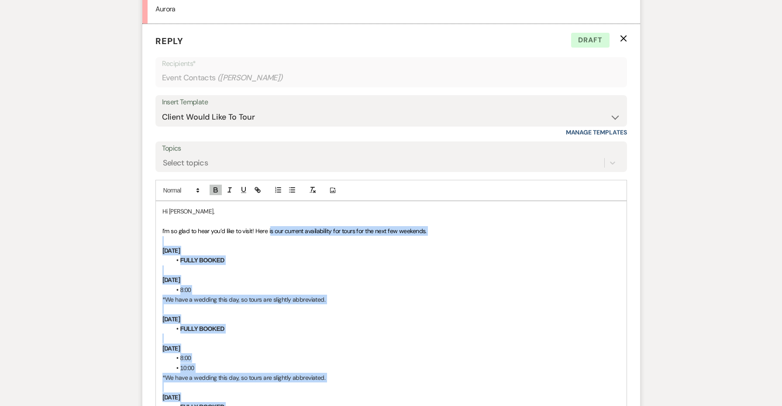
drag, startPoint x: 435, startPoint y: 207, endPoint x: 270, endPoint y: 202, distance: 164.7
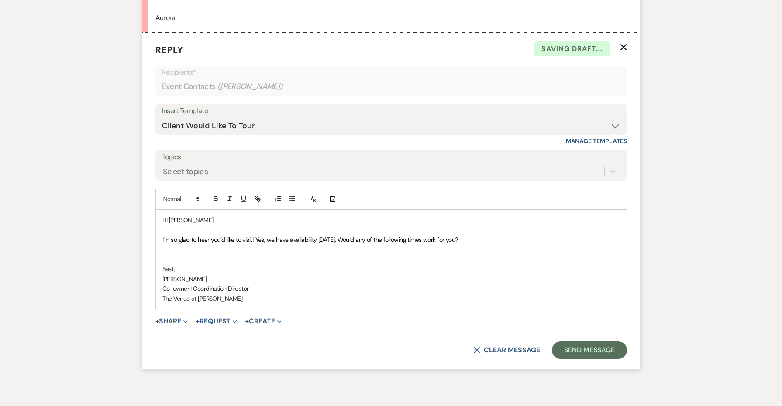
click at [300, 189] on div "Add Photo" at bounding box center [391, 199] width 472 height 21
click at [295, 195] on icon "button" at bounding box center [292, 199] width 8 height 8
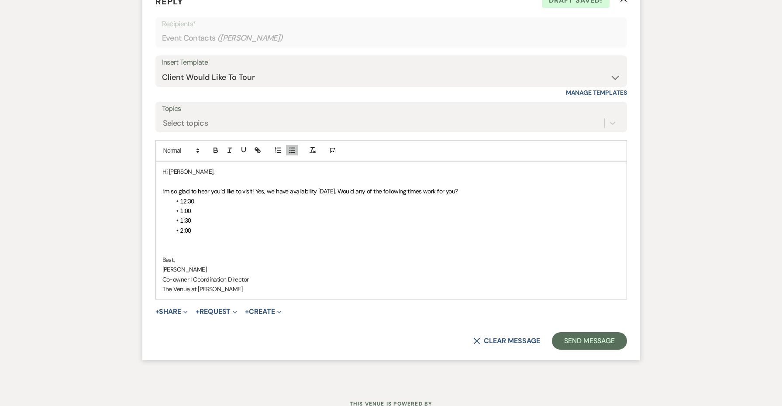
scroll to position [1834, 0]
click at [567, 333] on button "Send Message" at bounding box center [589, 341] width 75 height 17
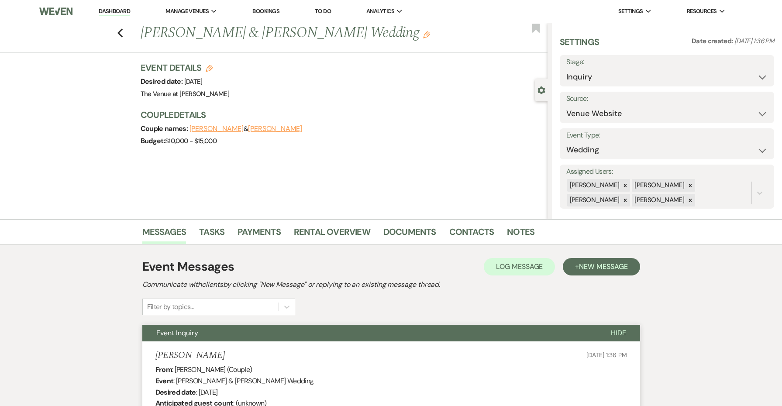
scroll to position [0, 0]
select select "2"
click at [753, 68] on button "Save" at bounding box center [751, 70] width 46 height 17
click at [399, 33] on h1 "[PERSON_NAME] & [PERSON_NAME] Wedding Edit" at bounding box center [302, 33] width 322 height 21
click at [391, 35] on h1 "[PERSON_NAME] & [PERSON_NAME] Wedding Edit" at bounding box center [302, 33] width 322 height 21
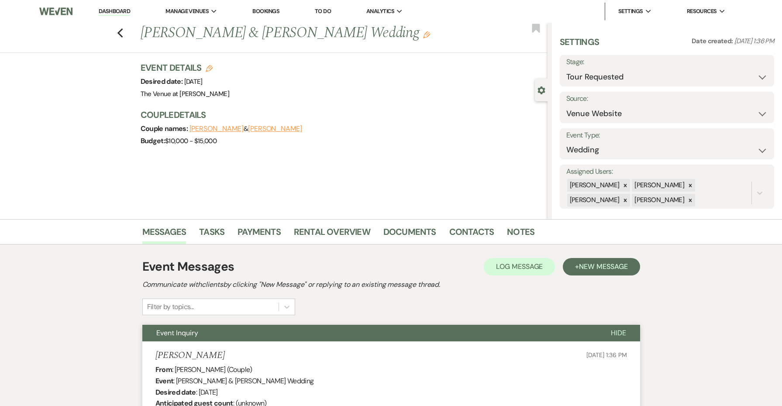
click at [405, 35] on h1 "[PERSON_NAME] & [PERSON_NAME] Wedding Edit" at bounding box center [302, 33] width 322 height 21
click at [399, 35] on h1 "[PERSON_NAME] & [PERSON_NAME] Wedding Edit" at bounding box center [302, 33] width 322 height 21
click at [423, 35] on icon "Edit" at bounding box center [426, 34] width 7 height 7
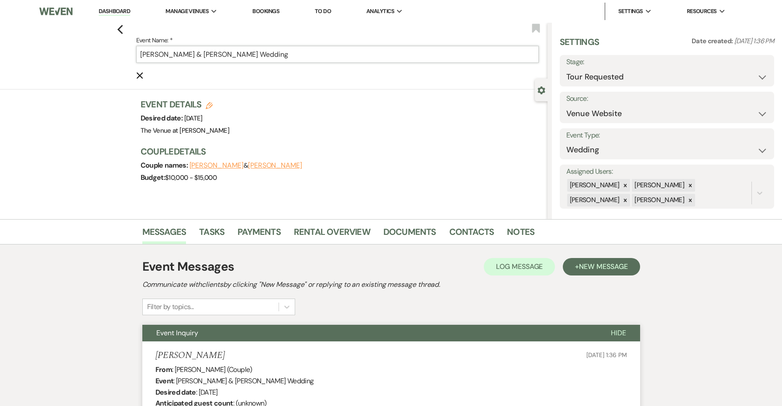
click at [356, 57] on input "[PERSON_NAME] & [PERSON_NAME] Wedding" at bounding box center [337, 54] width 403 height 17
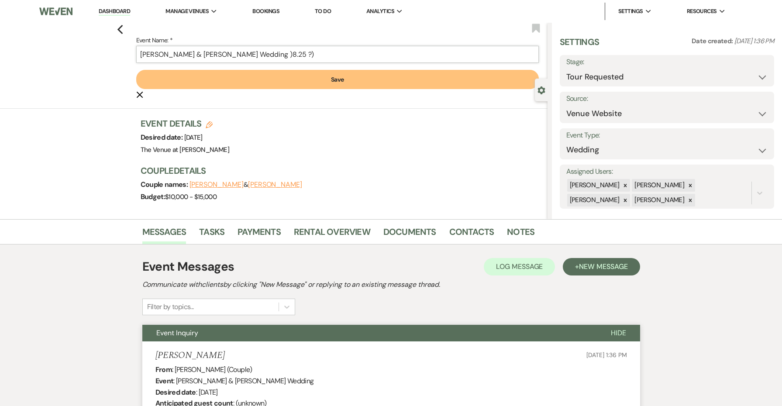
click at [287, 54] on input "[PERSON_NAME] & [PERSON_NAME] Wedding )8.25 ?)" at bounding box center [337, 54] width 403 height 17
type input "[PERSON_NAME] & [PERSON_NAME] Wedding (8.25 ?)"
click at [314, 80] on button "Save" at bounding box center [337, 79] width 403 height 19
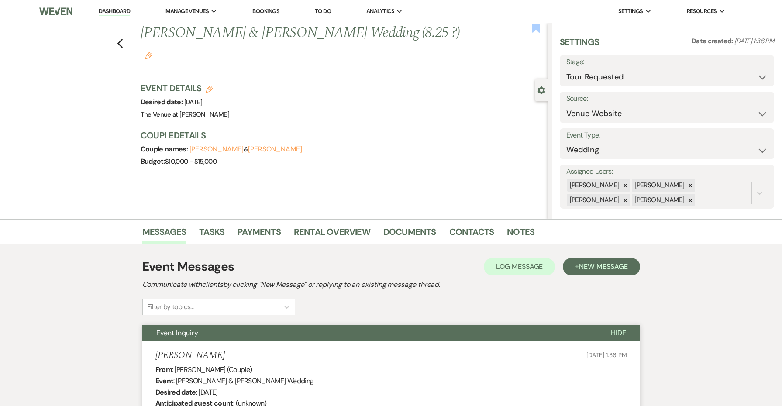
click at [532, 29] on use "button" at bounding box center [536, 28] width 8 height 9
click at [118, 38] on icon "Previous" at bounding box center [120, 43] width 7 height 10
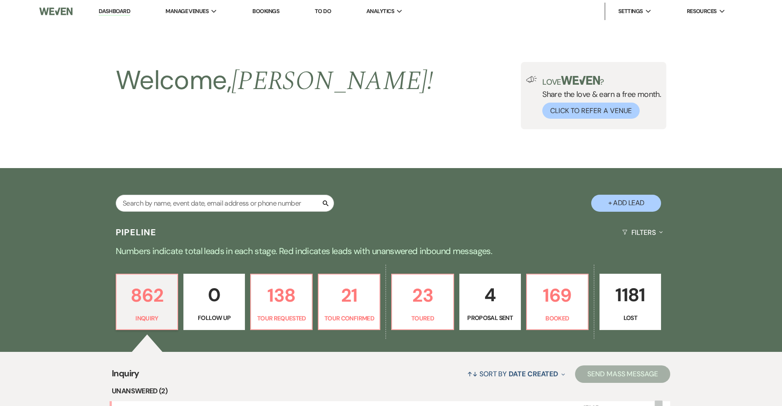
scroll to position [229, 0]
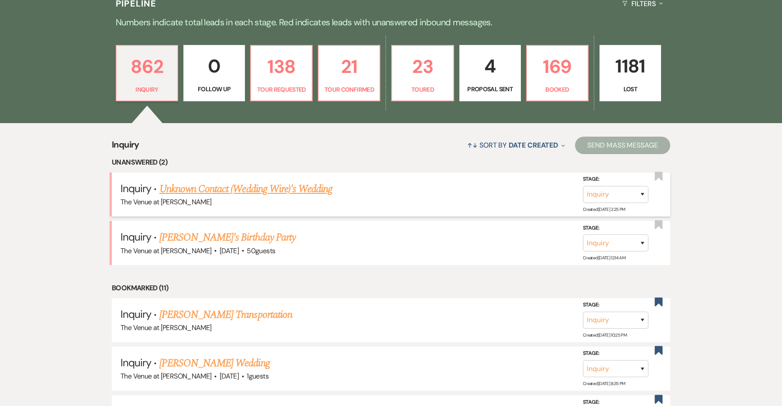
click at [205, 191] on link "Unknown Contact (Wedding Wire)'s Wedding" at bounding box center [245, 189] width 173 height 16
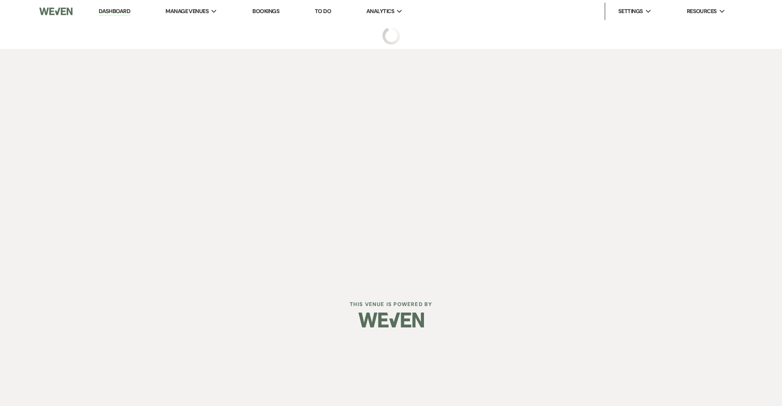
select select "3"
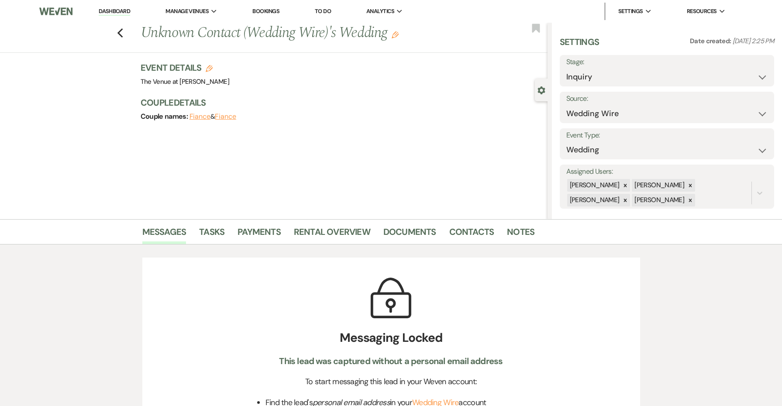
click at [124, 37] on div "Previous Unknown Contact (Wedding Wire)'s Wedding Edit Bookmark" at bounding box center [272, 38] width 552 height 30
click at [117, 31] on icon "Previous" at bounding box center [120, 33] width 7 height 10
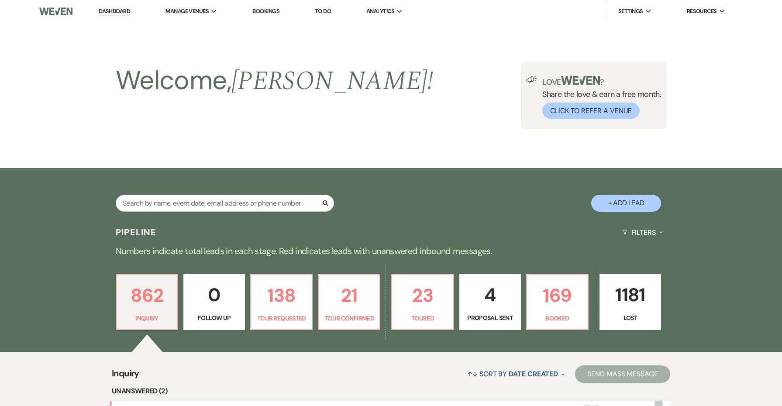
scroll to position [229, 0]
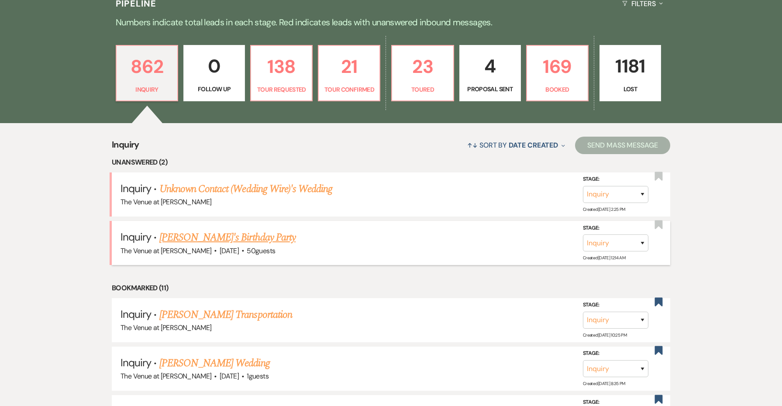
click at [181, 236] on link "[PERSON_NAME]'s Birthday Party" at bounding box center [227, 238] width 136 height 16
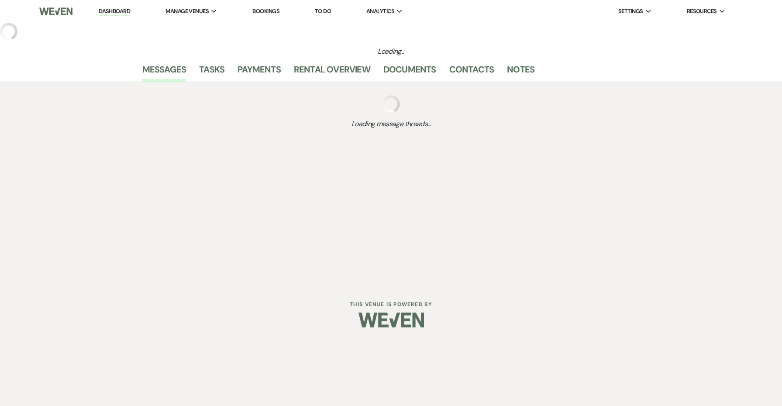
select select "5"
select select "4"
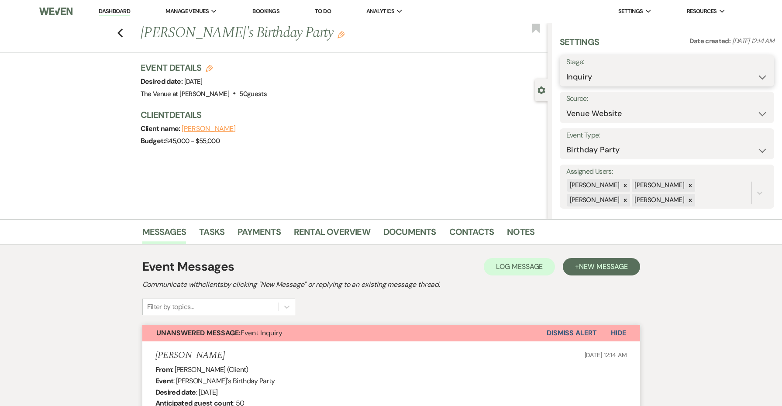
select select "8"
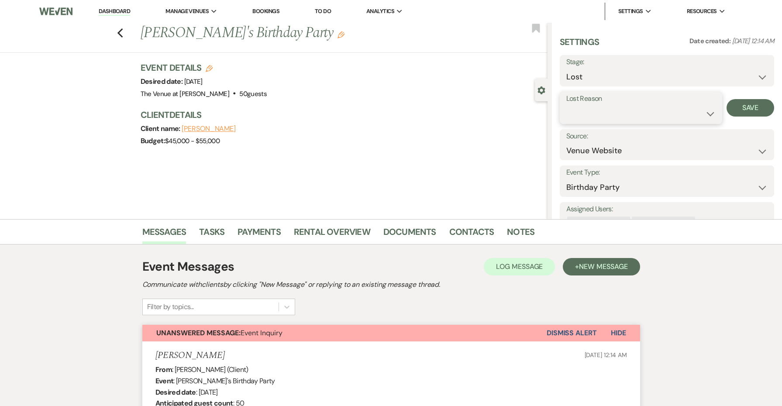
select select "3"
click at [746, 110] on button "Save" at bounding box center [751, 107] width 48 height 17
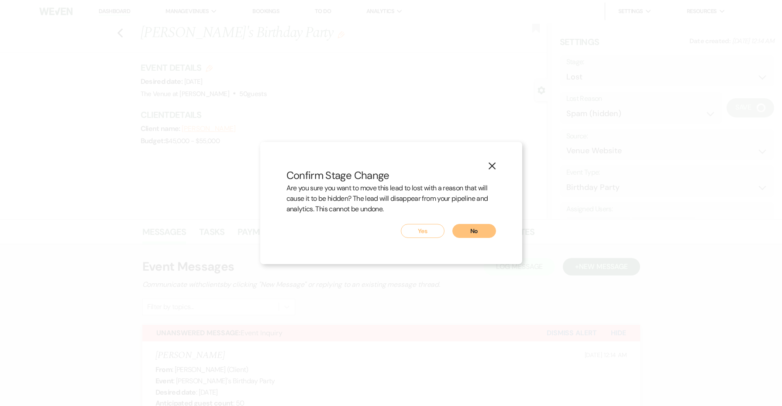
click at [409, 231] on button "Yes" at bounding box center [423, 231] width 44 height 14
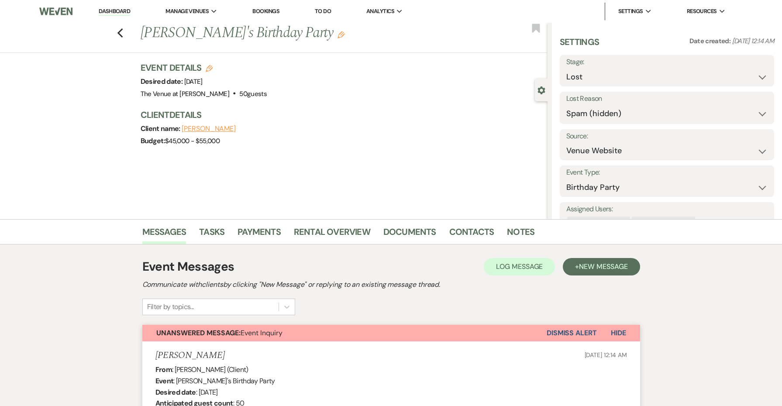
click at [555, 333] on button "Dismiss Alert" at bounding box center [572, 333] width 50 height 17
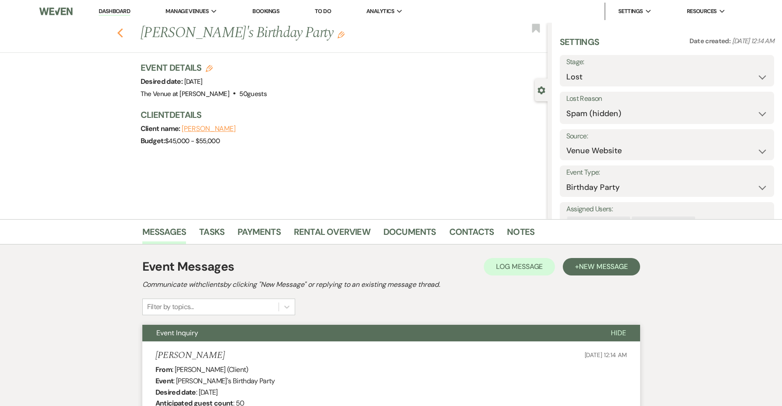
click at [121, 29] on icon "Previous" at bounding box center [120, 33] width 7 height 10
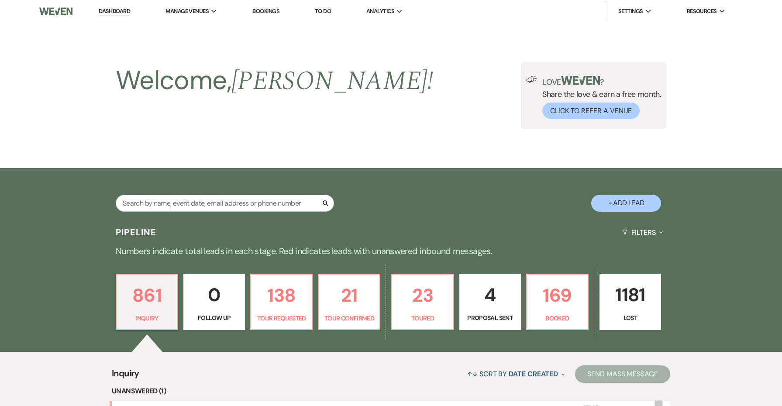
scroll to position [229, 0]
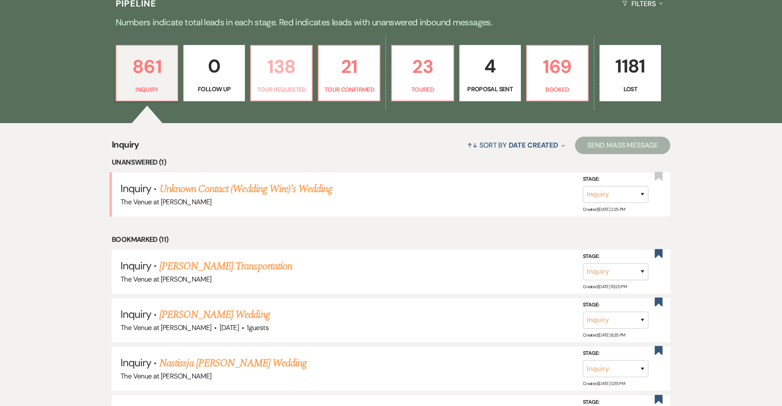
click at [272, 60] on p "138" at bounding box center [281, 66] width 50 height 29
select select "2"
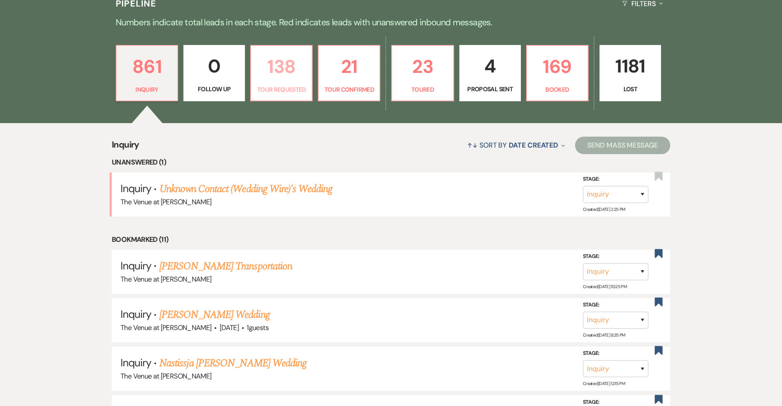
select select "2"
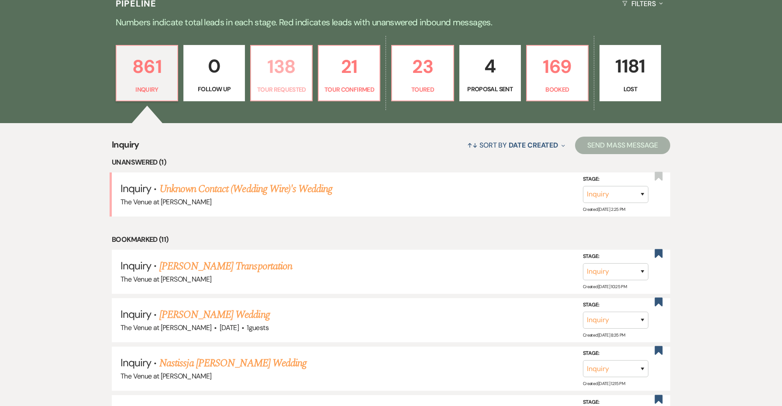
select select "2"
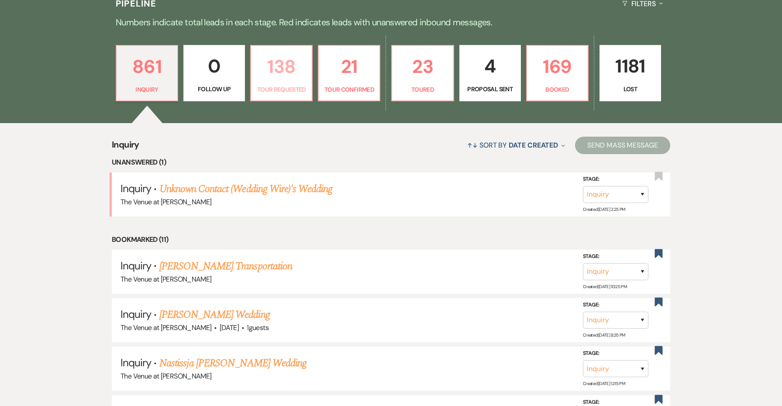
select select "2"
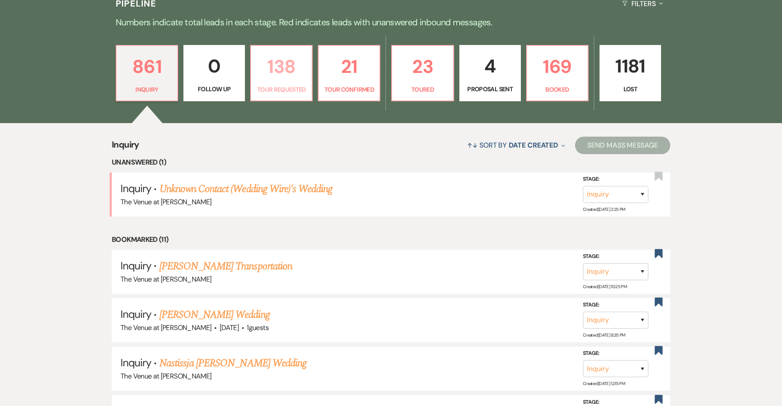
select select "2"
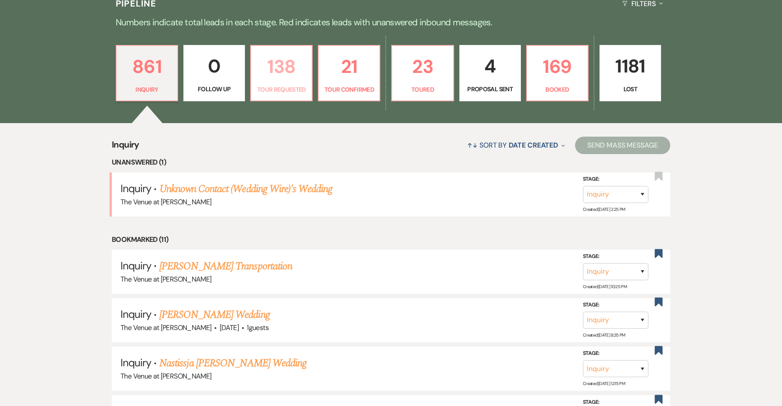
select select "2"
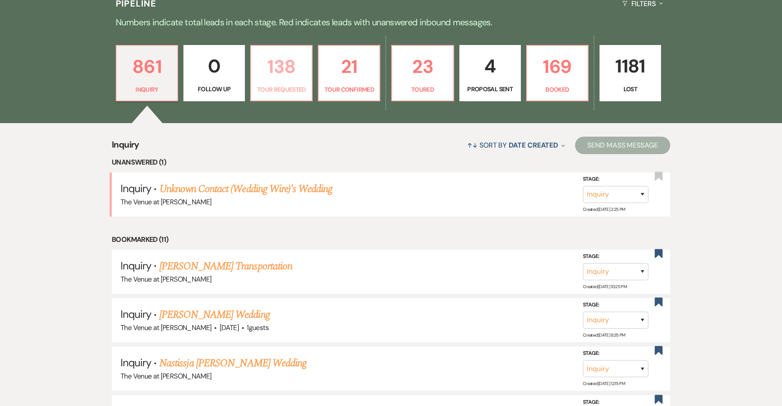
select select "2"
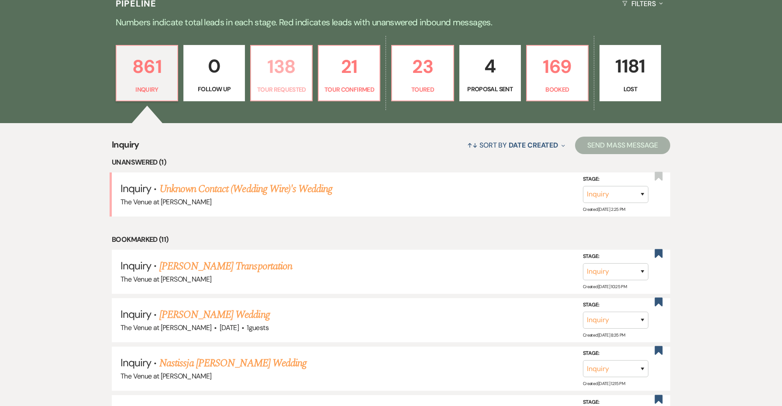
select select "2"
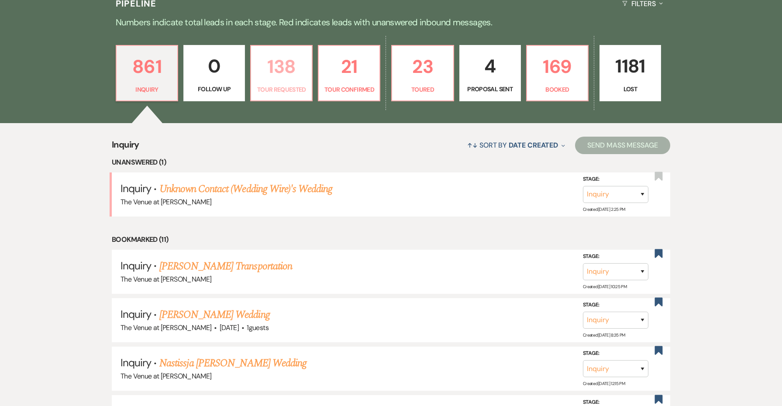
select select "2"
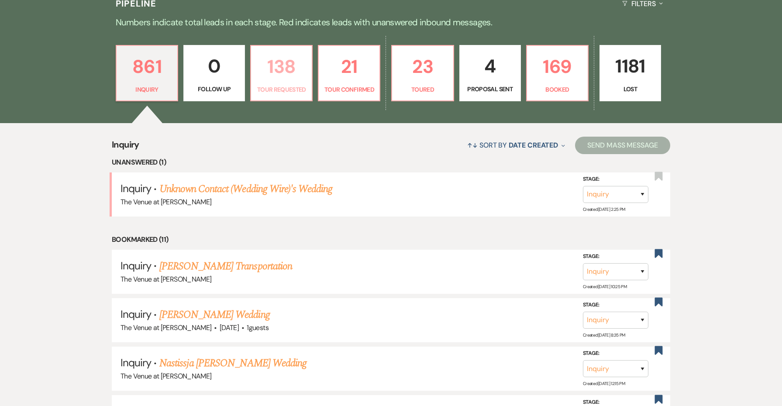
select select "2"
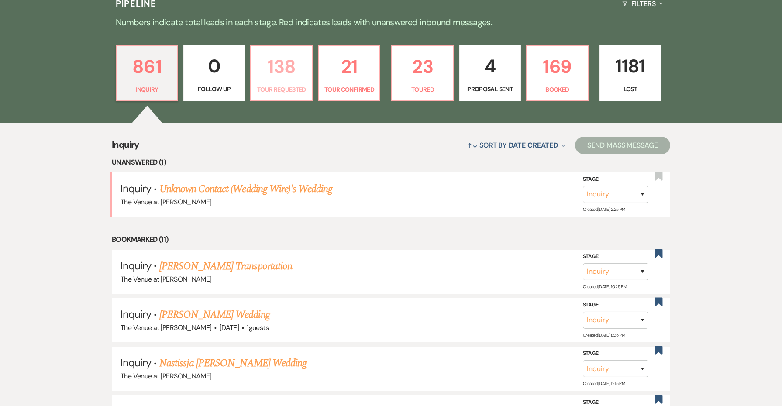
select select "2"
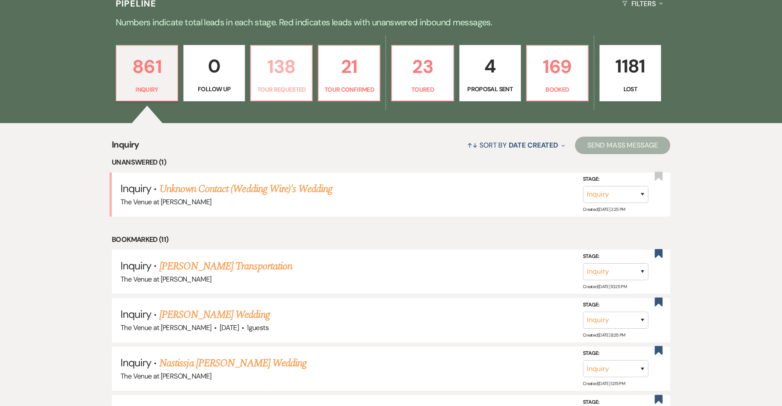
select select "2"
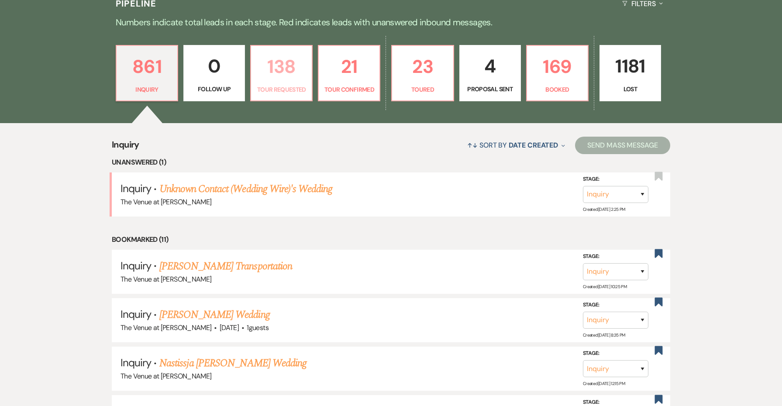
select select "2"
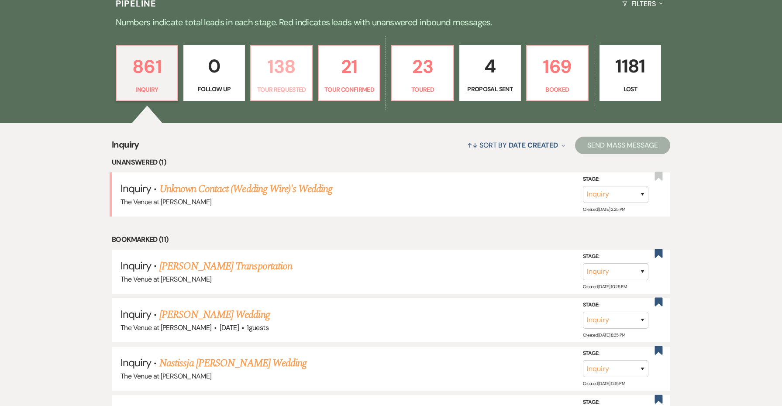
select select "2"
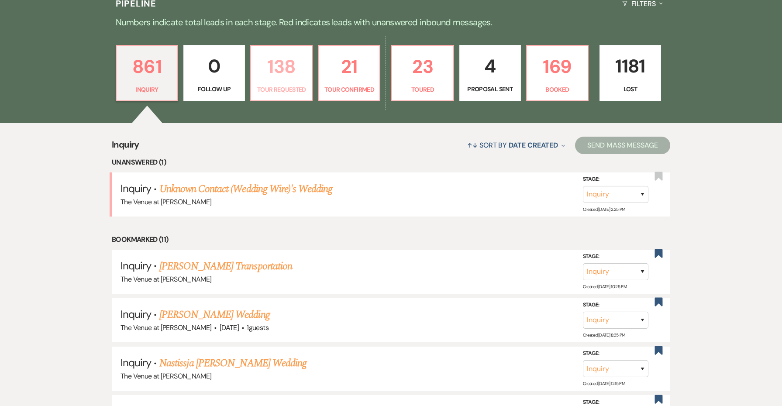
select select "2"
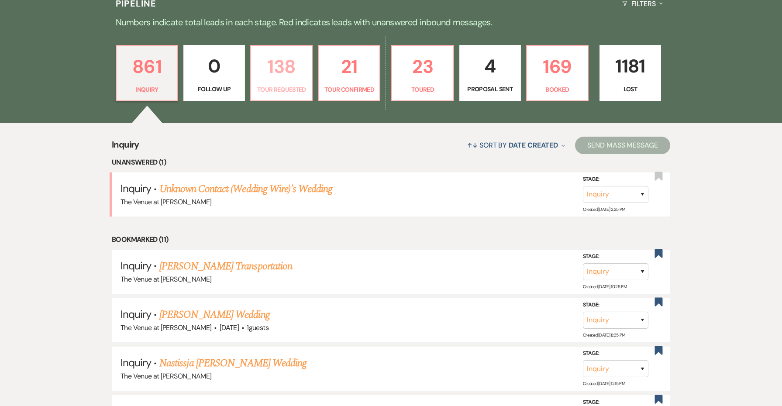
select select "2"
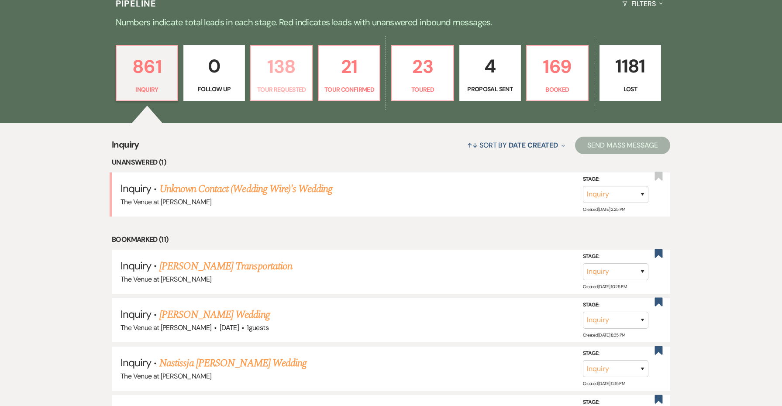
select select "2"
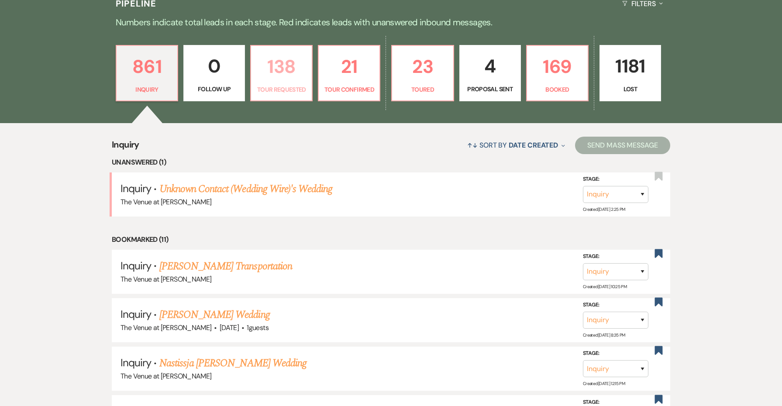
select select "2"
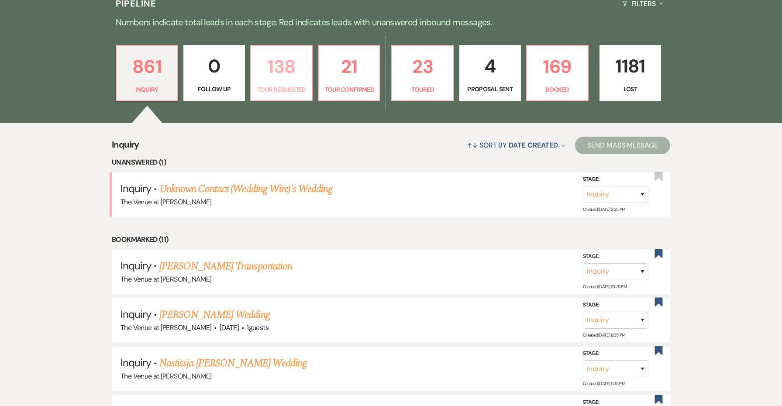
select select "2"
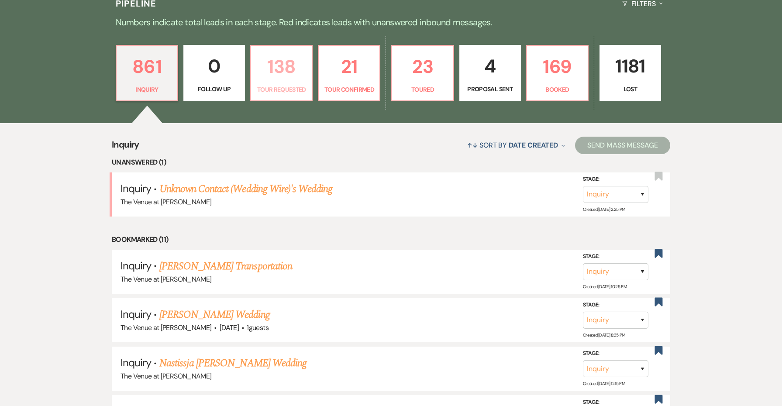
select select "2"
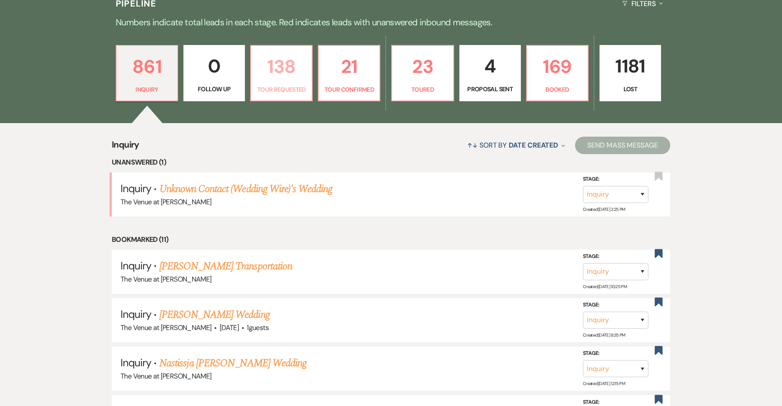
select select "2"
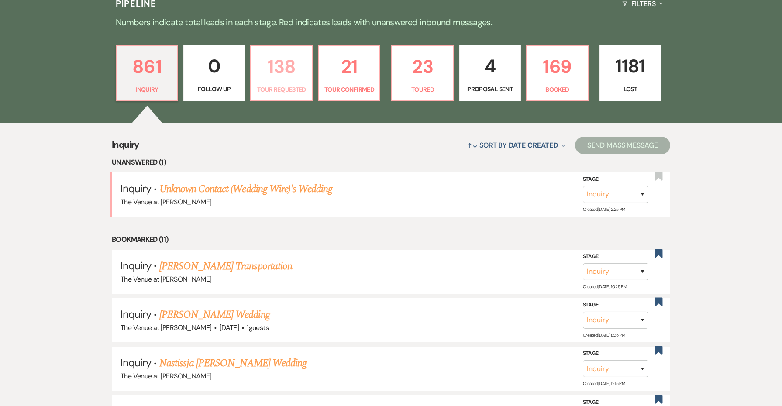
select select "2"
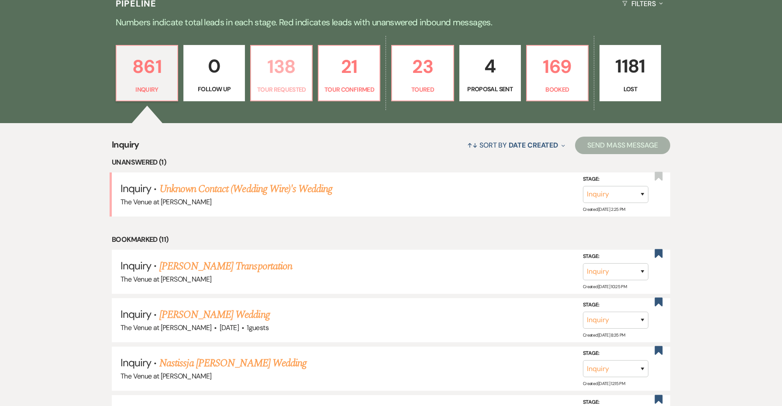
select select "2"
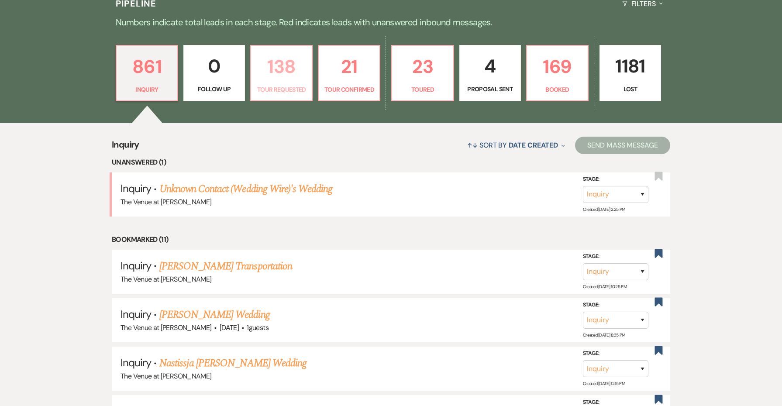
select select "2"
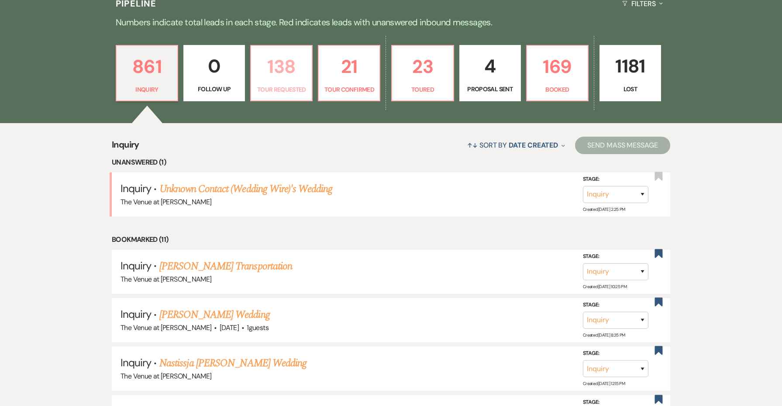
select select "2"
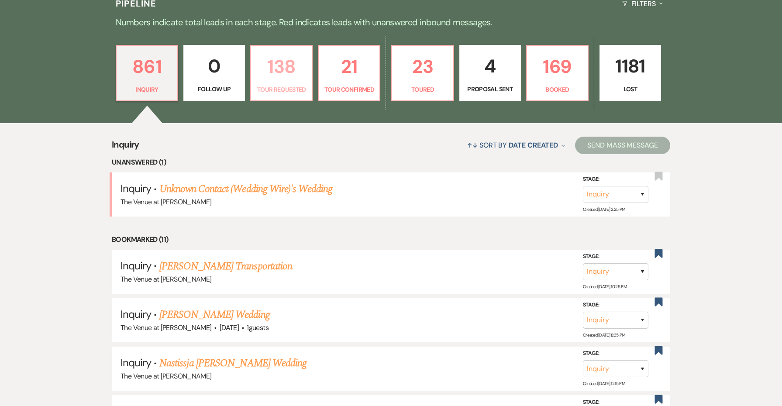
select select "2"
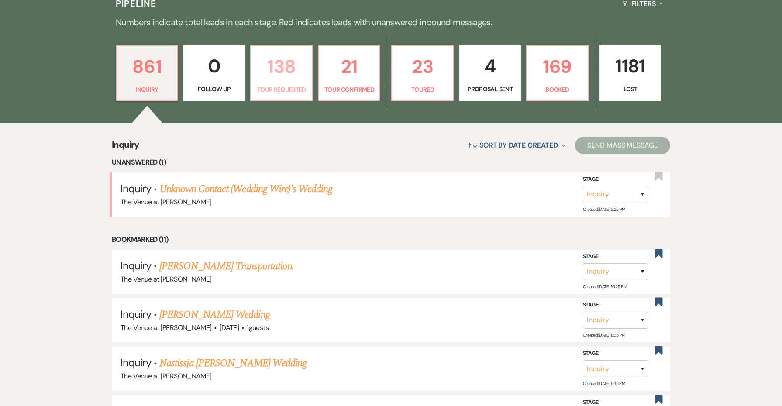
select select "2"
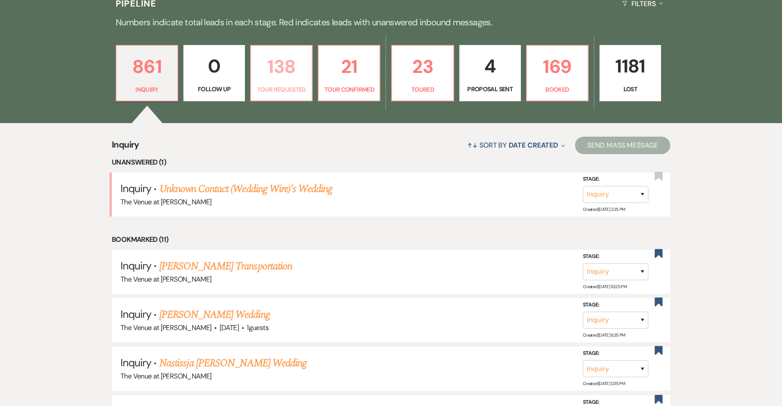
select select "2"
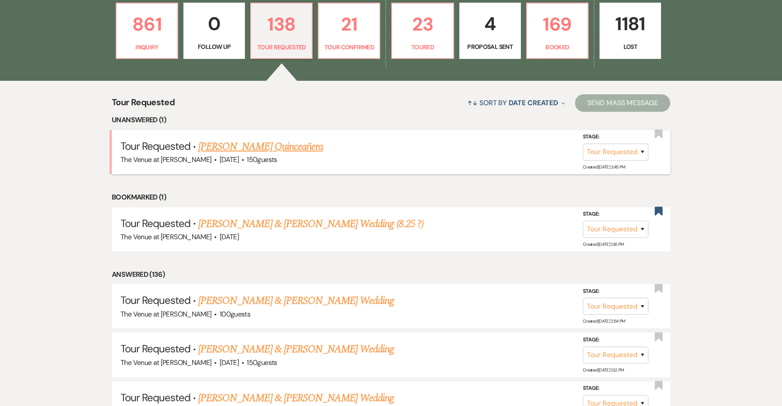
scroll to position [279, 0]
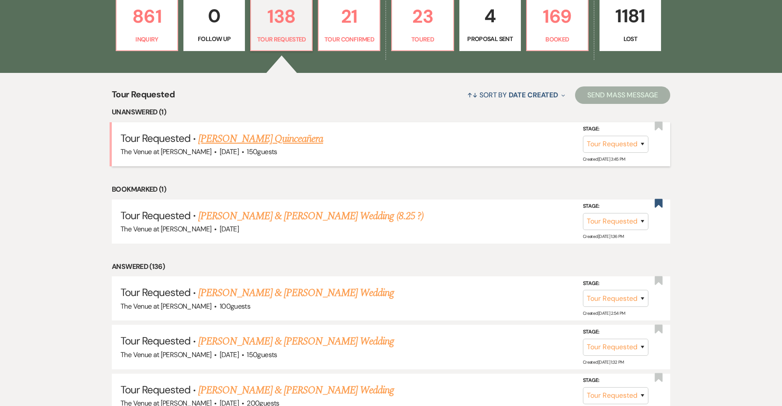
click at [283, 137] on link "[PERSON_NAME] Quinceañera" at bounding box center [260, 139] width 125 height 16
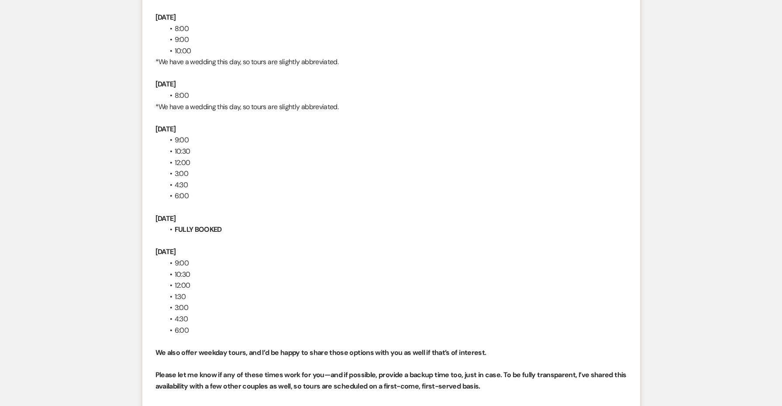
scroll to position [1516, 0]
